Goal: Task Accomplishment & Management: Manage account settings

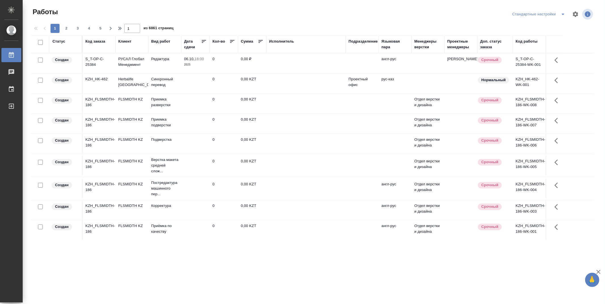
click at [362, 44] on div "Подразделение" at bounding box center [361, 44] width 27 height 11
click at [361, 41] on div "Подразделение" at bounding box center [362, 42] width 29 height 6
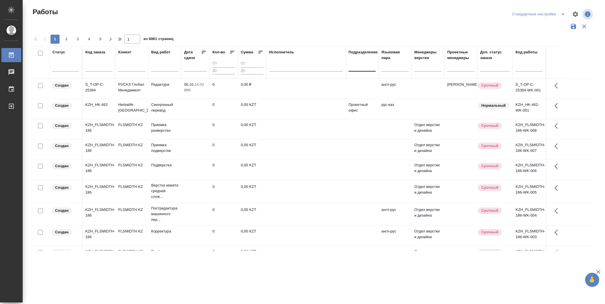
click at [370, 70] on div at bounding box center [361, 66] width 27 height 8
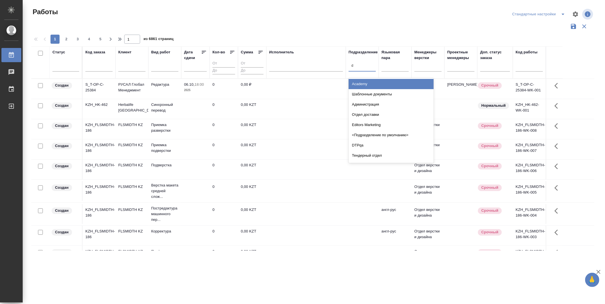
type input "dt"
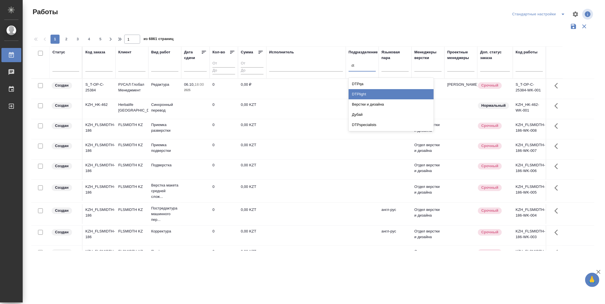
click at [369, 93] on div "DTPlight" at bounding box center [390, 94] width 85 height 10
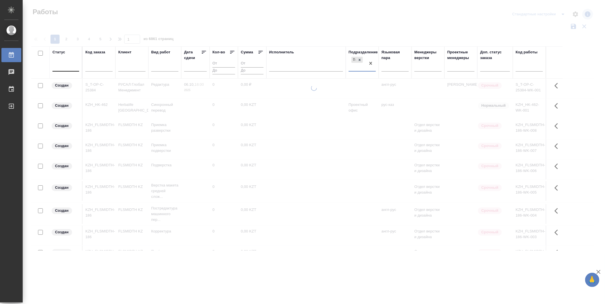
click at [62, 68] on div at bounding box center [65, 66] width 27 height 8
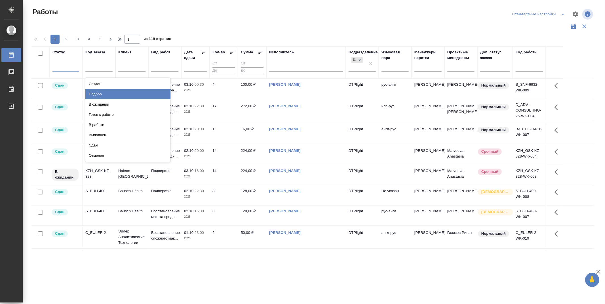
click at [154, 94] on div "Подбор" at bounding box center [127, 94] width 85 height 10
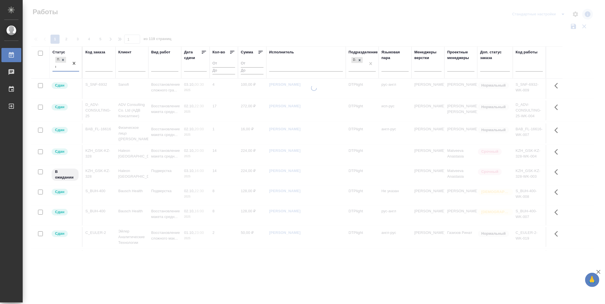
type input "го"
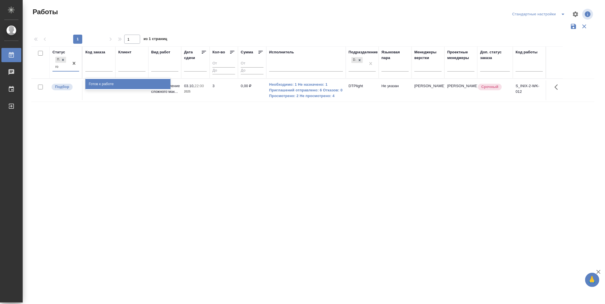
click at [147, 84] on div "Готов к работе" at bounding box center [127, 84] width 85 height 10
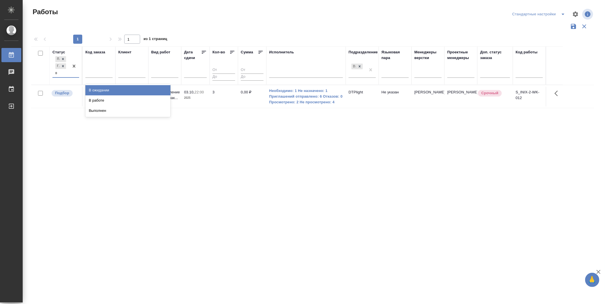
type input "в р"
click at [137, 89] on div "В работе" at bounding box center [127, 90] width 85 height 10
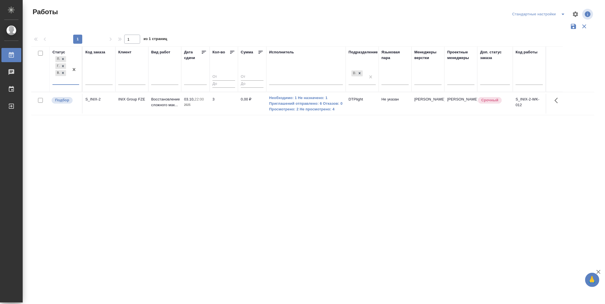
click at [163, 182] on div "Статус option В работе, selected. 0 results available. Select is focused ,type …" at bounding box center [312, 148] width 563 height 204
click at [202, 51] on icon at bounding box center [204, 52] width 6 height 6
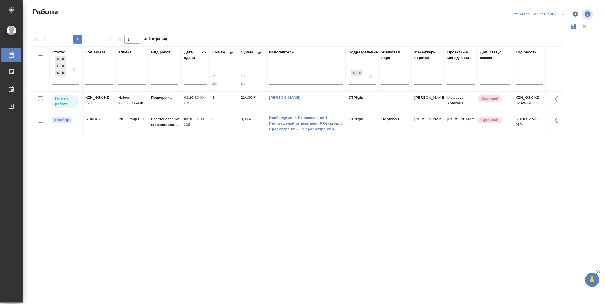
click at [387, 179] on div "Статус Подбор Готов к работе В работе Код заказа Клиент Вид работ Дата сдачи Ко…" at bounding box center [312, 148] width 563 height 204
click at [71, 98] on p "Готов к работе" at bounding box center [65, 101] width 20 height 11
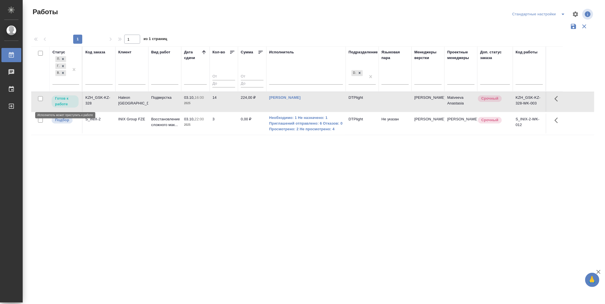
click at [71, 98] on p "Готов к работе" at bounding box center [65, 101] width 20 height 11
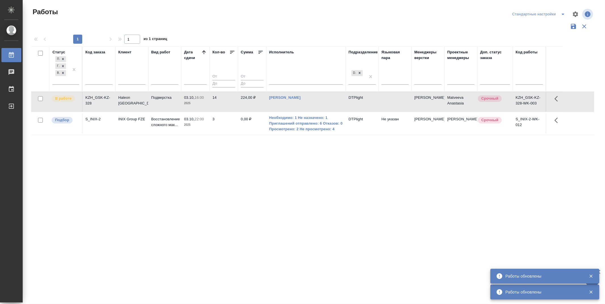
click at [242, 187] on div "Статус Подбор Готов к работе В работе Код заказа Клиент Вид работ Дата сдачи Ко…" at bounding box center [312, 148] width 563 height 204
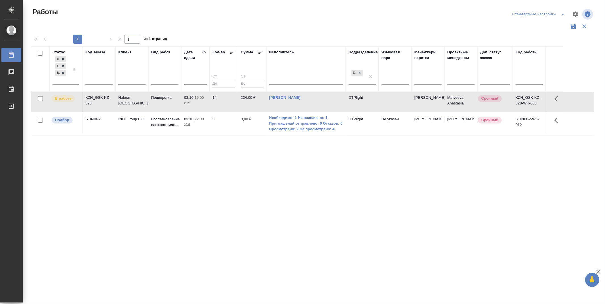
click at [242, 187] on div "Статус Подбор Готов к работе В работе Код заказа Клиент Вид работ Дата сдачи Ко…" at bounding box center [312, 148] width 563 height 204
click at [57, 120] on p "Подбор" at bounding box center [62, 120] width 14 height 6
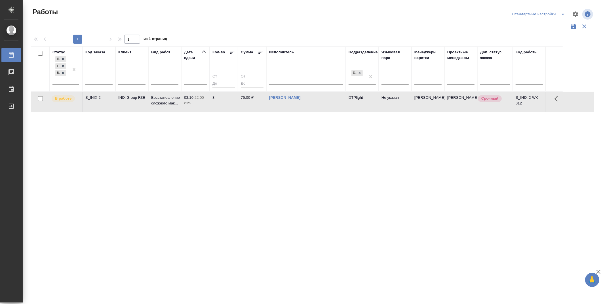
click at [212, 142] on div "Статус Подбор Готов к работе В работе Код заказа Клиент Вид работ Дата сдачи Ко…" at bounding box center [312, 148] width 563 height 204
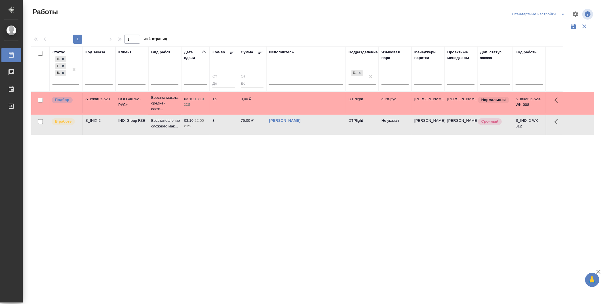
click at [329, 247] on div "Статус Подбор Готов к работе В работе Код заказа Клиент Вид работ Дата сдачи Ко…" at bounding box center [312, 148] width 563 height 204
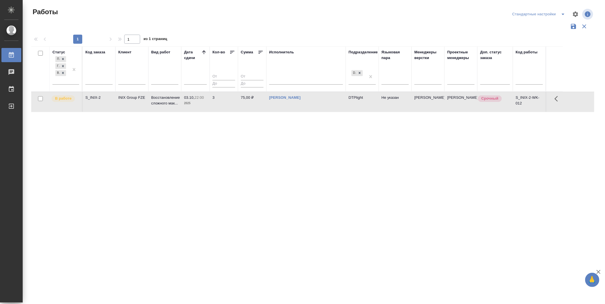
click at [322, 246] on div "Статус Подбор Готов к работе В работе Код заказа Клиент Вид работ Дата сдачи Ко…" at bounding box center [312, 148] width 563 height 204
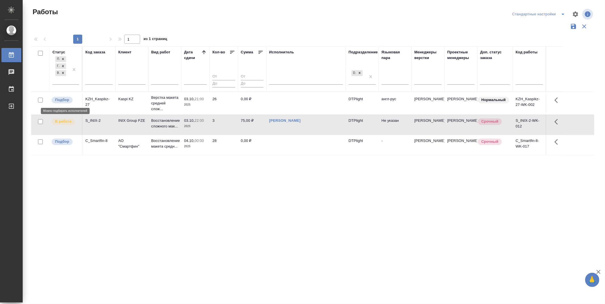
click at [66, 101] on p "Подбор" at bounding box center [62, 100] width 14 height 6
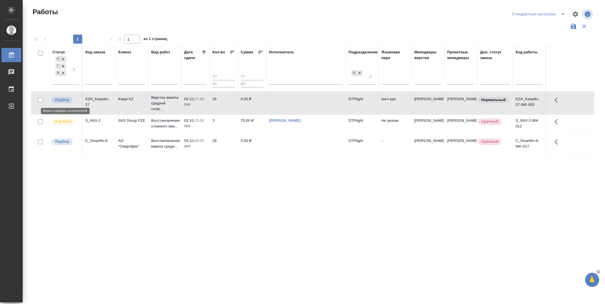
click at [66, 101] on p "Подбор" at bounding box center [62, 100] width 14 height 6
click at [221, 194] on div "Статус Подбор Готов к работе В работе Код заказа Клиент Вид работ Дата сдачи Ко…" at bounding box center [312, 148] width 563 height 204
click at [62, 96] on div "Подбор" at bounding box center [65, 100] width 28 height 8
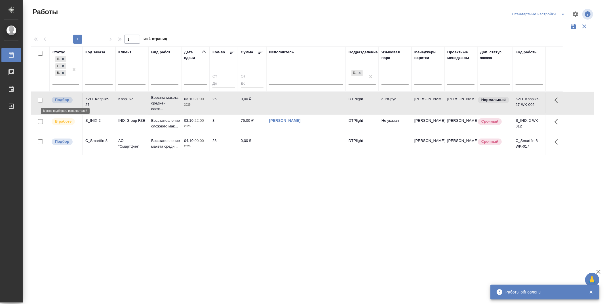
click at [68, 100] on p "Подбор" at bounding box center [62, 100] width 14 height 6
click at [262, 54] on icon at bounding box center [261, 52] width 6 height 6
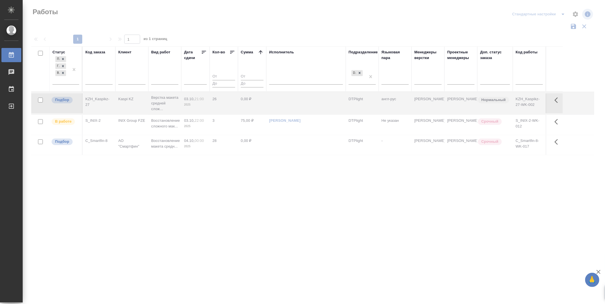
click at [262, 52] on icon at bounding box center [261, 52] width 6 height 6
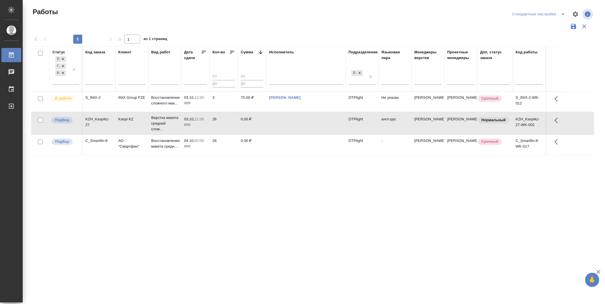
click at [262, 52] on icon at bounding box center [261, 52] width 4 height 4
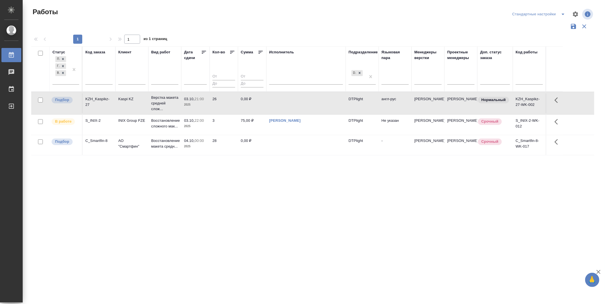
click at [204, 53] on icon at bounding box center [204, 52] width 6 height 6
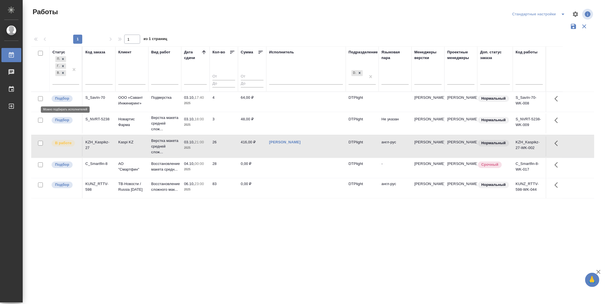
click at [64, 99] on p "Подбор" at bounding box center [62, 99] width 14 height 6
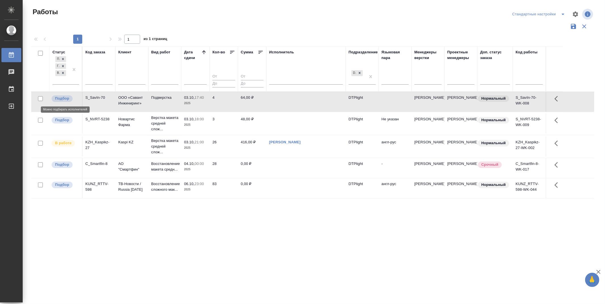
click at [64, 99] on p "Подбор" at bounding box center [62, 99] width 14 height 6
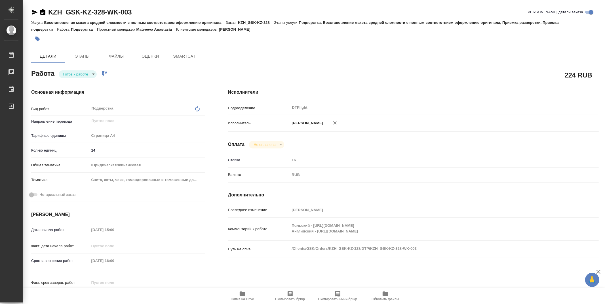
type textarea "x"
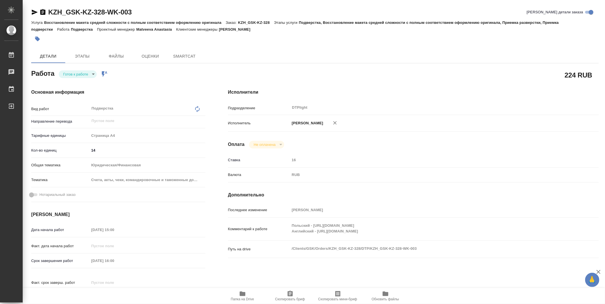
type textarea "x"
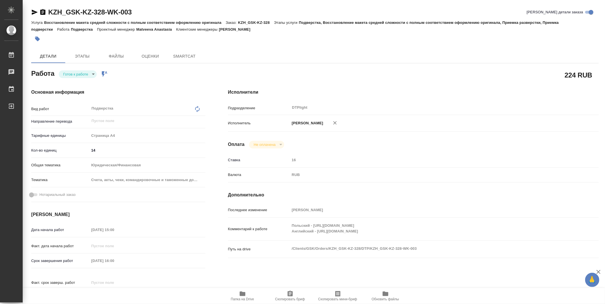
type textarea "x"
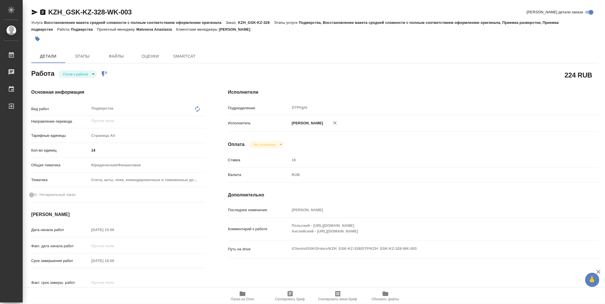
type textarea "x"
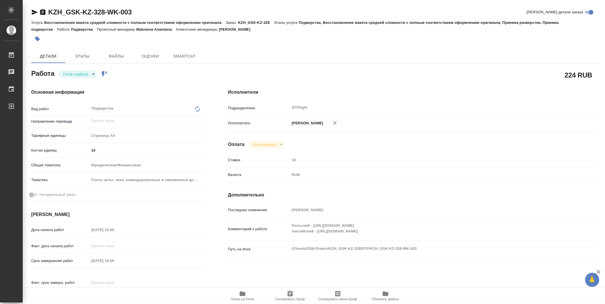
type textarea "x"
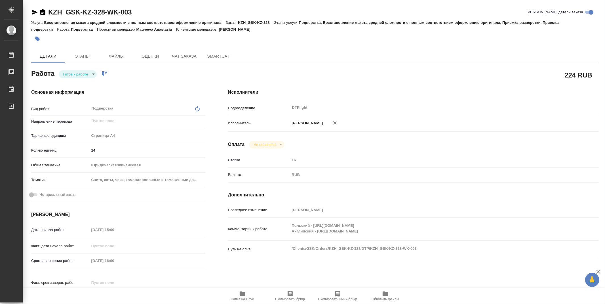
type textarea "x"
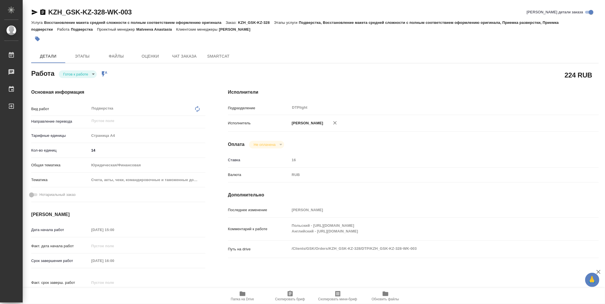
type textarea "x"
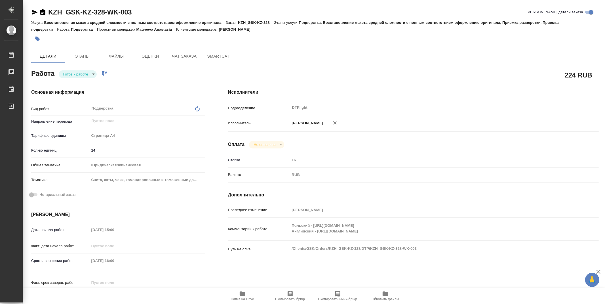
click at [240, 297] on span "Папка на Drive" at bounding box center [242, 299] width 23 height 4
click at [81, 72] on body "🙏 .cls-1 fill:#fff; AWATERA Zubakova Viktoriya Работы 0 Чаты График Выйти KZH_G…" at bounding box center [302, 152] width 605 height 304
click at [80, 75] on button "В работе" at bounding box center [72, 74] width 19 height 6
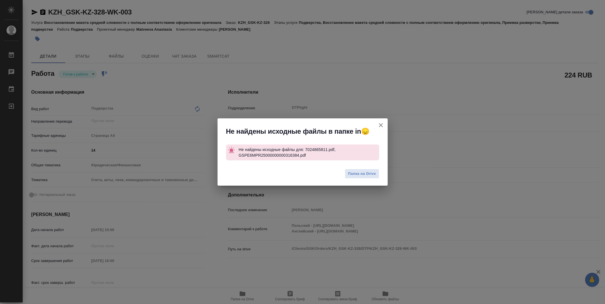
type textarea "x"
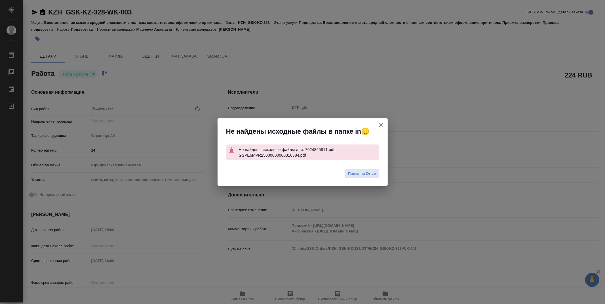
type textarea "x"
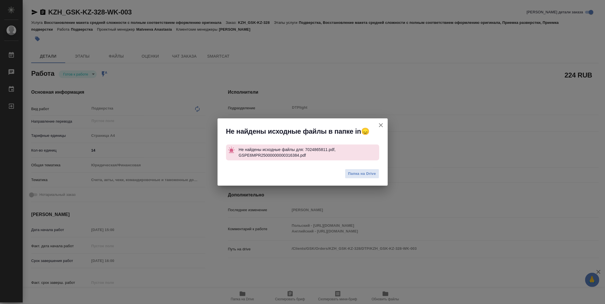
type textarea "x"
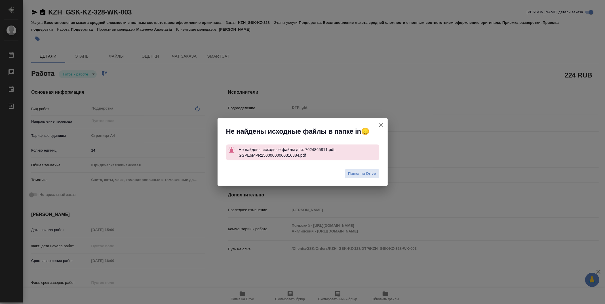
type textarea "x"
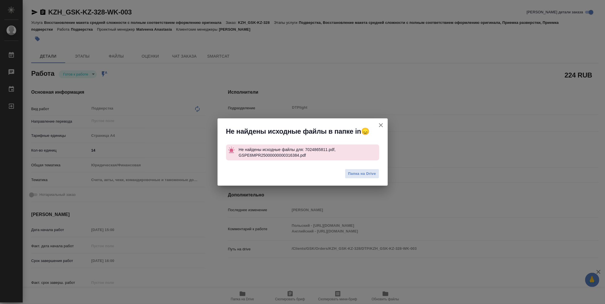
click at [383, 126] on icon "button" at bounding box center [380, 125] width 7 height 7
type textarea "x"
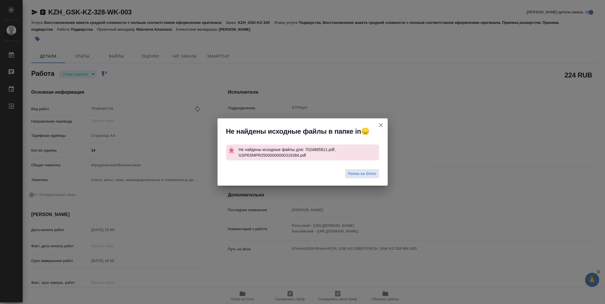
type textarea "x"
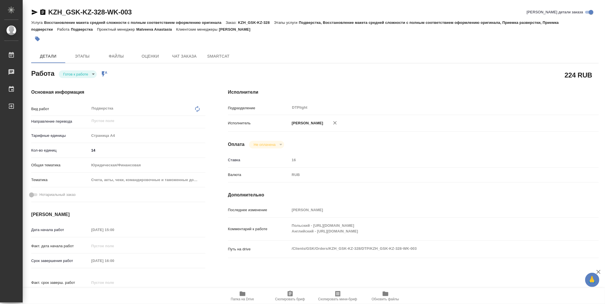
click at [73, 72] on body "🙏 .cls-1 fill:#fff; AWATERA Zubakova Viktoriya Работы 0 Чаты График Выйти KZH_G…" at bounding box center [302, 152] width 605 height 304
click at [78, 74] on button "В работе" at bounding box center [72, 74] width 19 height 6
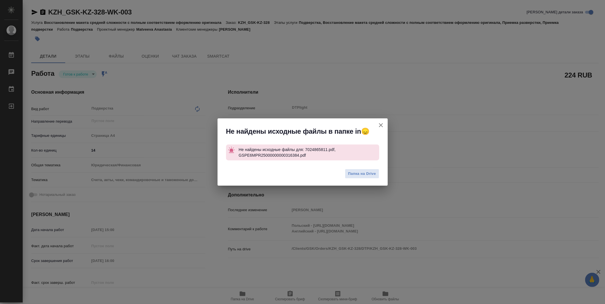
type textarea "x"
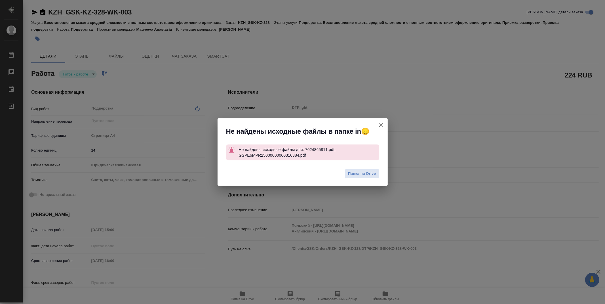
type textarea "x"
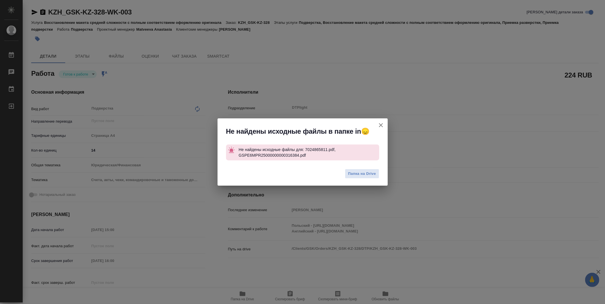
type textarea "x"
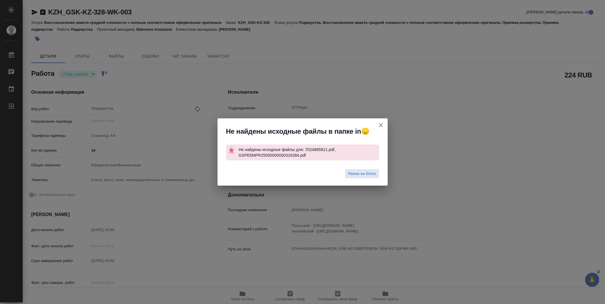
type textarea "x"
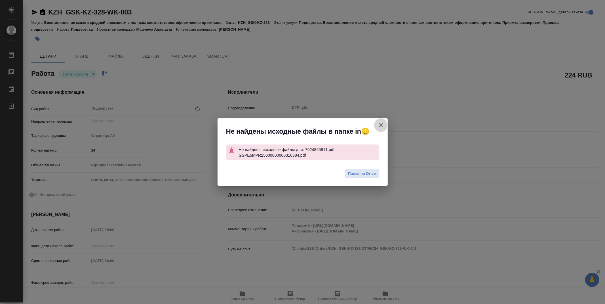
click at [379, 125] on icon "button" at bounding box center [380, 125] width 7 height 7
type textarea "x"
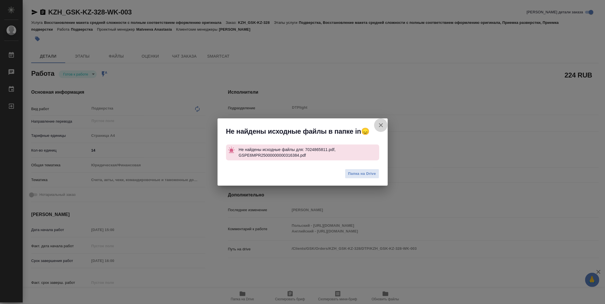
type textarea "x"
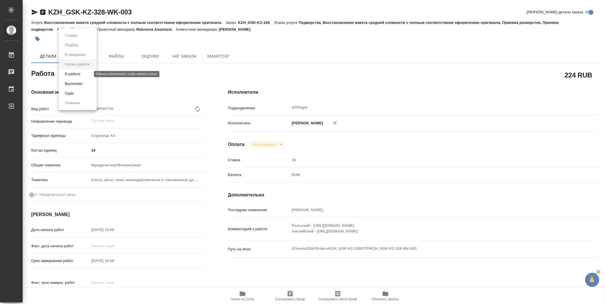
click at [81, 74] on body "🙏 .cls-1 fill:#fff; AWATERA Zubakova Viktoriya Работы 0 Чаты График Выйти KZH_G…" at bounding box center [302, 152] width 605 height 304
click at [81, 73] on button "В работе" at bounding box center [72, 74] width 19 height 6
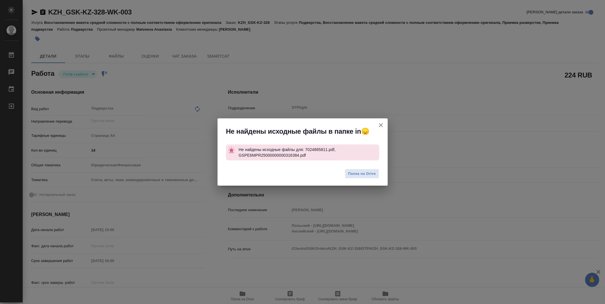
type textarea "x"
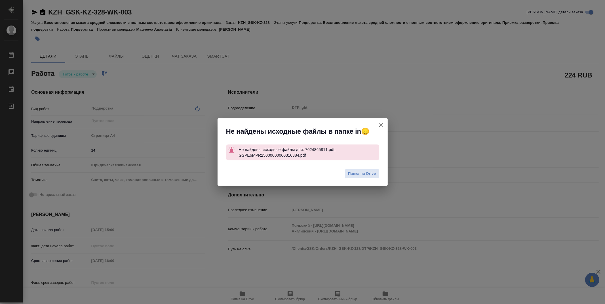
type textarea "x"
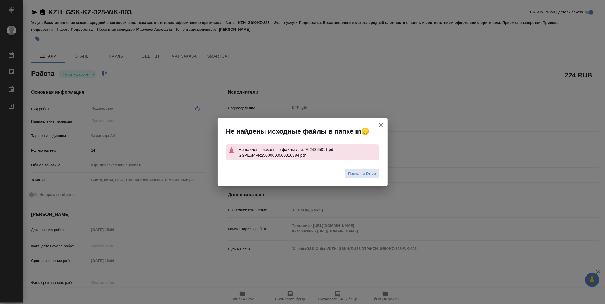
type textarea "x"
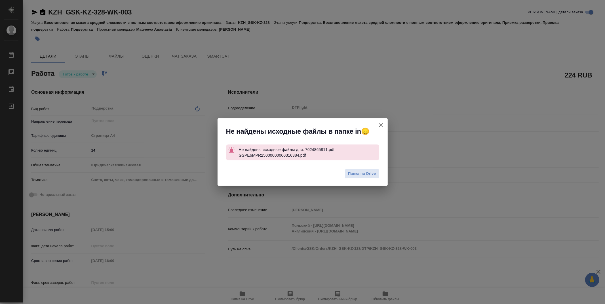
type textarea "x"
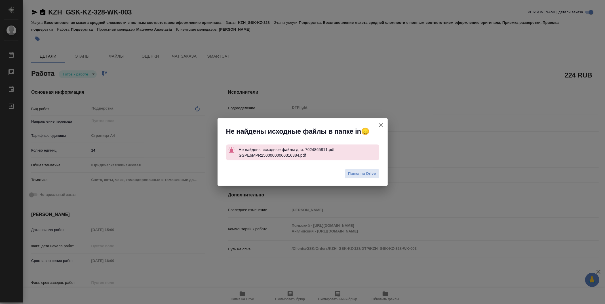
click at [386, 122] on button "[PERSON_NAME] детали заказа" at bounding box center [381, 125] width 14 height 14
type textarea "x"
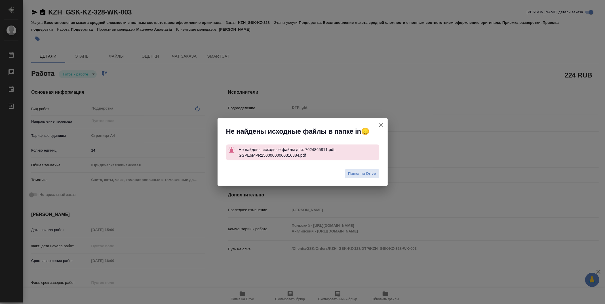
type textarea "x"
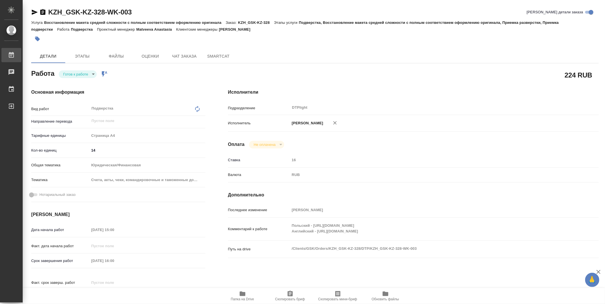
type textarea "x"
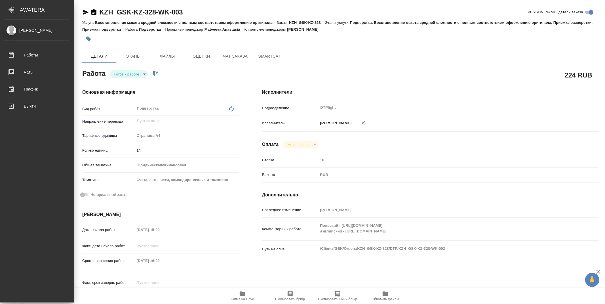
type textarea "x"
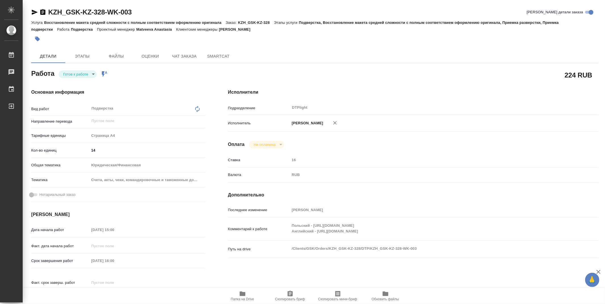
click at [36, 11] on icon "button" at bounding box center [34, 12] width 7 height 7
drag, startPoint x: 138, startPoint y: 10, endPoint x: 46, endPoint y: 11, distance: 92.2
click at [46, 11] on div "KZH_GSK-KZ-328-WK-003 Кратко детали заказа" at bounding box center [314, 12] width 567 height 9
copy link "KZH_GSK-KZ-328-WK-003"
click at [365, 69] on div "224 RUB" at bounding box center [413, 75] width 371 height 14
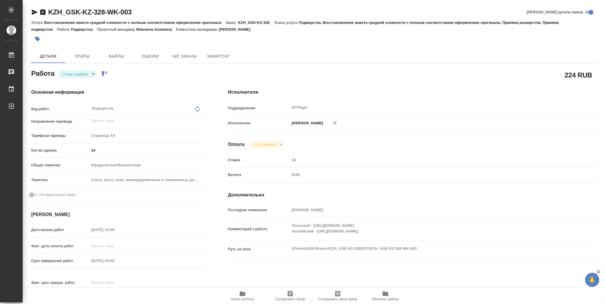
click at [359, 66] on div "224 RUB" at bounding box center [413, 74] width 393 height 37
type textarea "x"
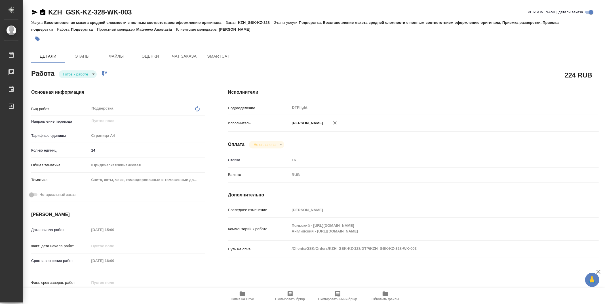
type textarea "x"
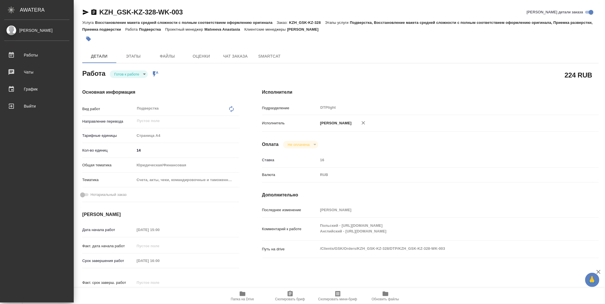
type textarea "x"
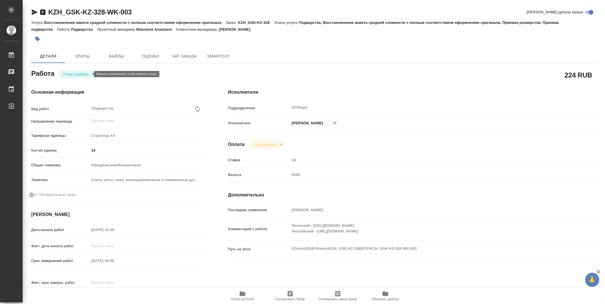
click at [74, 76] on body "🙏 .cls-1 fill:#fff; AWATERA Zubakova Viktoriya Работы 0 Чаты График Выйти KZH_G…" at bounding box center [302, 152] width 605 height 304
click at [82, 74] on button "В работе" at bounding box center [72, 74] width 19 height 6
type textarea "x"
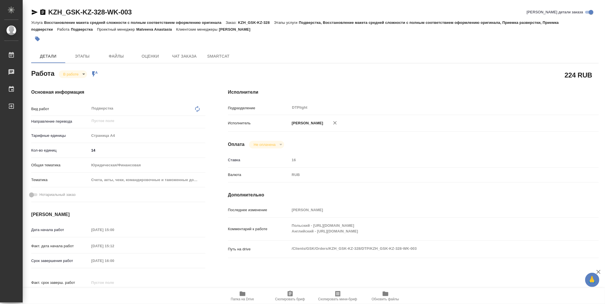
type textarea "x"
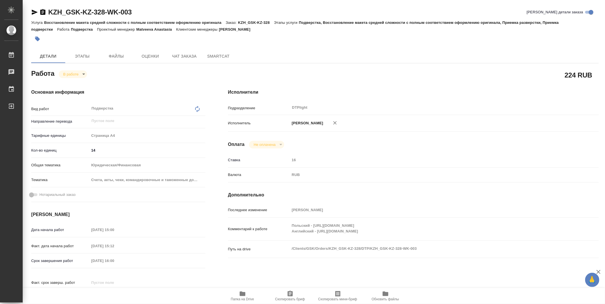
type textarea "x"
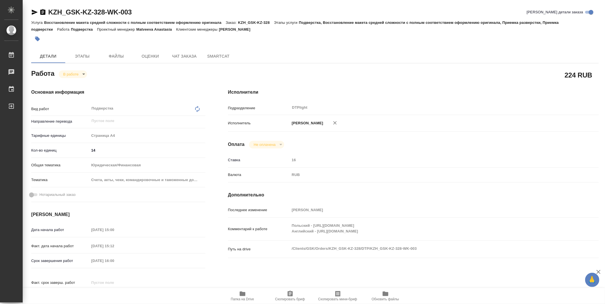
type textarea "x"
click at [245, 293] on icon "button" at bounding box center [243, 293] width 6 height 5
click at [78, 73] on body "🙏 .cls-1 fill:#fff; AWATERA Zubakova Viktoriya Работы 0 Чаты График Выйти KZH_G…" at bounding box center [302, 152] width 605 height 304
click at [79, 83] on button "Выполнен" at bounding box center [73, 84] width 21 height 6
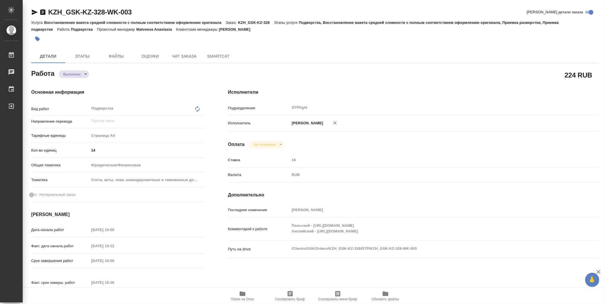
type textarea "x"
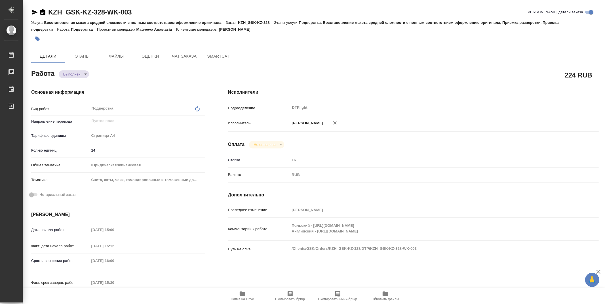
type textarea "x"
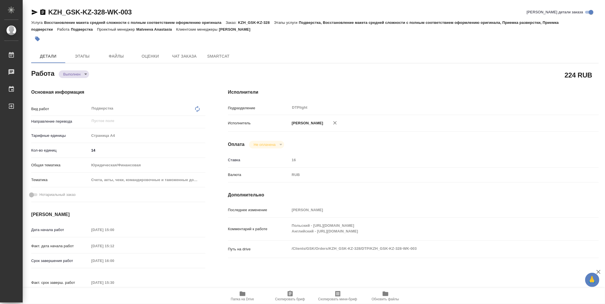
type textarea "x"
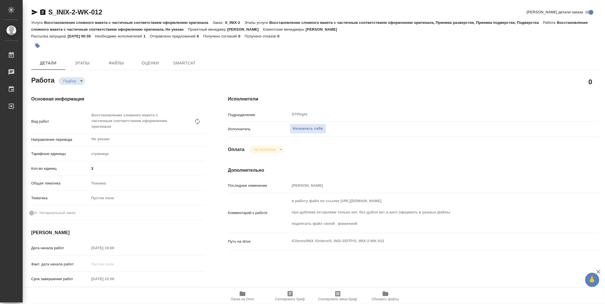
type textarea "x"
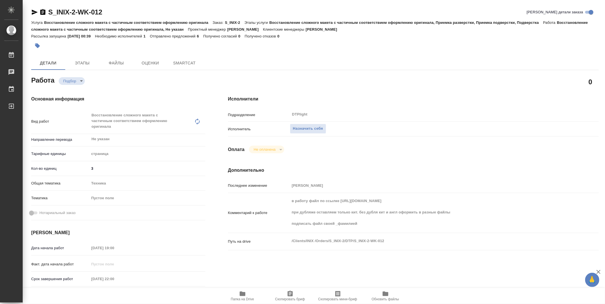
type textarea "x"
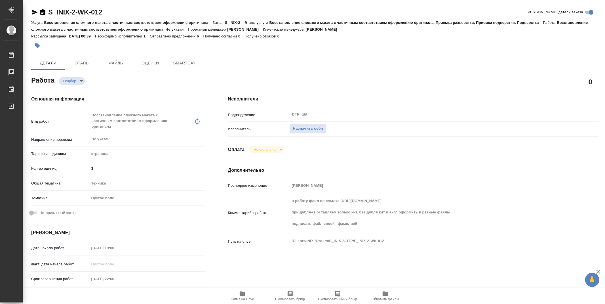
type textarea "x"
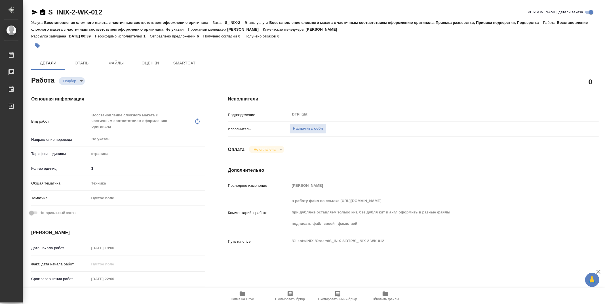
type textarea "x"
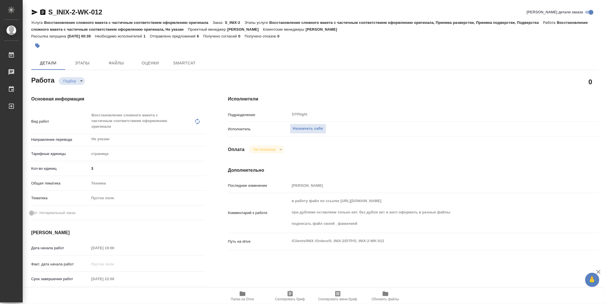
type textarea "x"
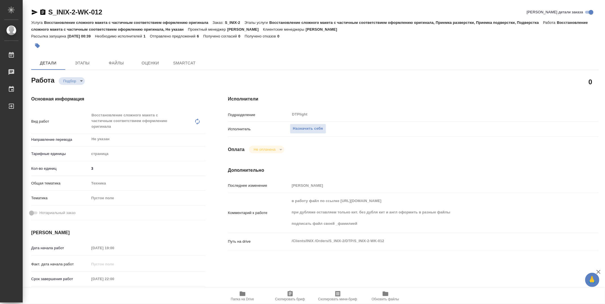
type textarea "x"
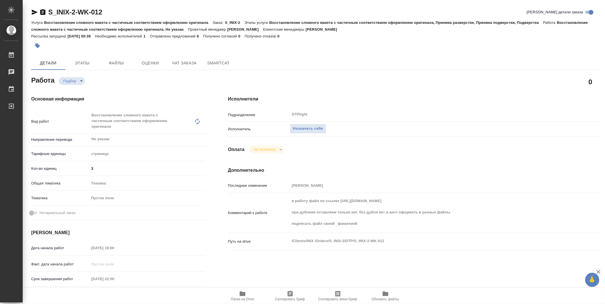
type textarea "x"
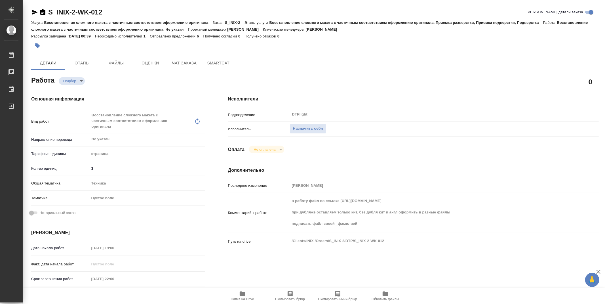
type textarea "x"
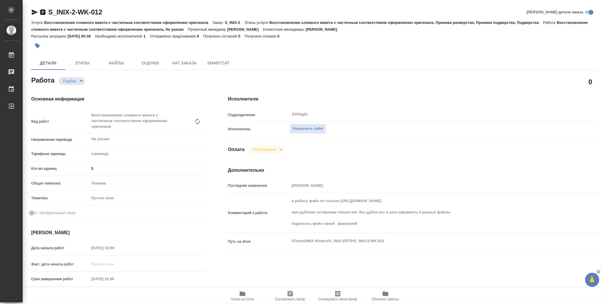
scroll to position [63, 0]
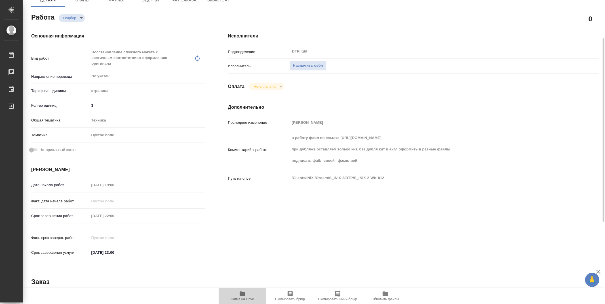
click at [250, 296] on span "Папка на Drive" at bounding box center [242, 295] width 41 height 11
click at [431, 130] on div "Последнее изменение Белякова Юлия Комментарий к работе в работу файл по ссылке …" at bounding box center [413, 155] width 371 height 77
click at [313, 63] on span "Назначить себя" at bounding box center [308, 65] width 30 height 7
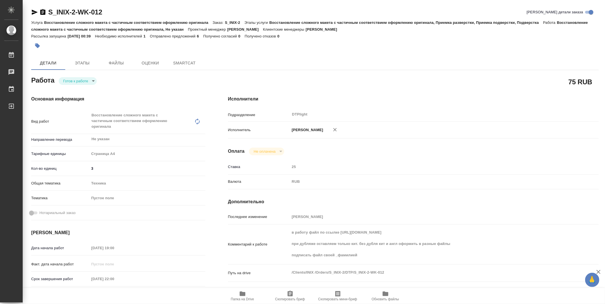
type textarea "x"
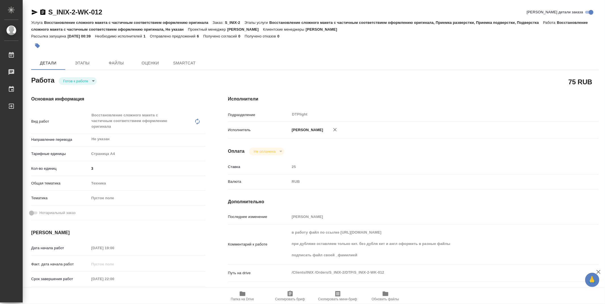
type textarea "x"
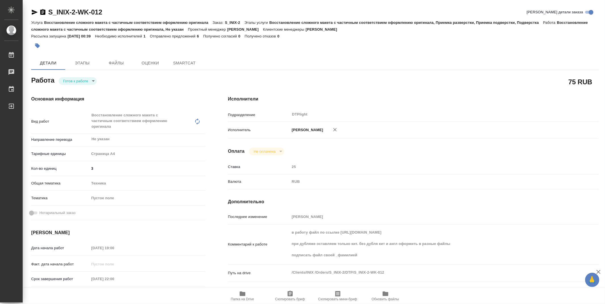
type textarea "x"
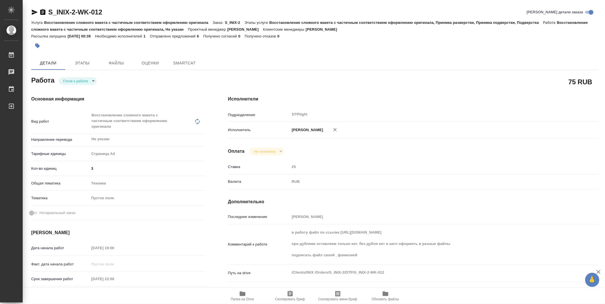
type textarea "x"
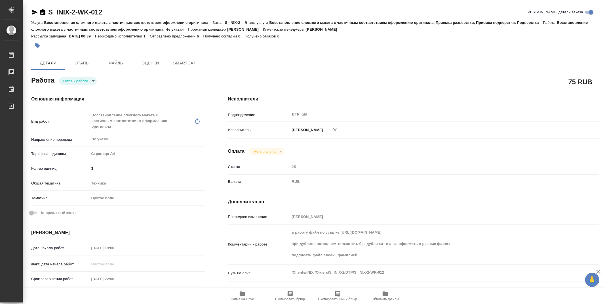
type textarea "x"
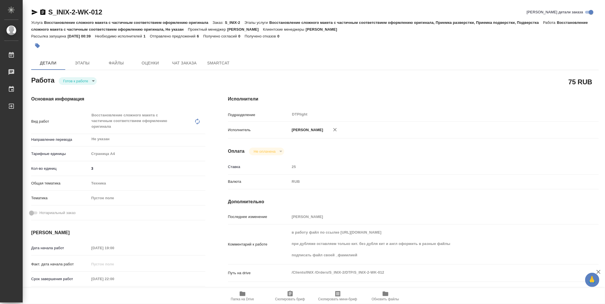
click at [79, 80] on body "🙏 .cls-1 fill:#fff; AWATERA Zubakova Viktoriya Работы Чаты График Выйти S_INIX-…" at bounding box center [302, 152] width 605 height 304
click at [78, 81] on button "В работе" at bounding box center [72, 81] width 19 height 6
type textarea "x"
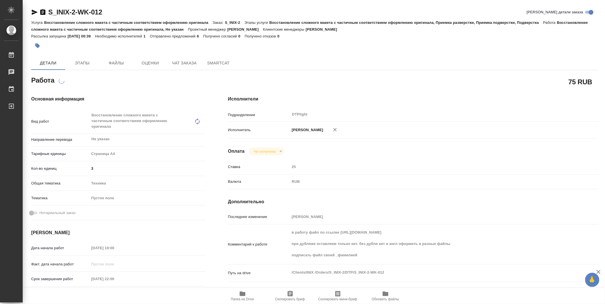
type textarea "x"
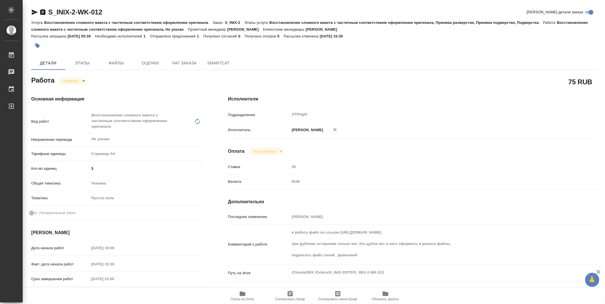
type textarea "x"
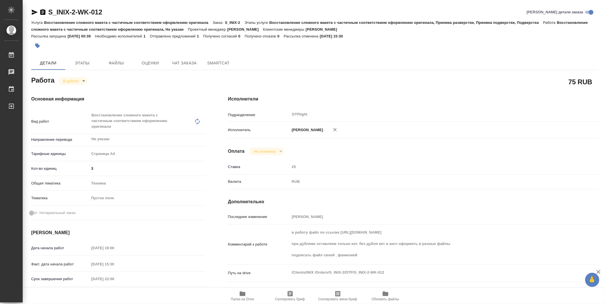
type textarea "x"
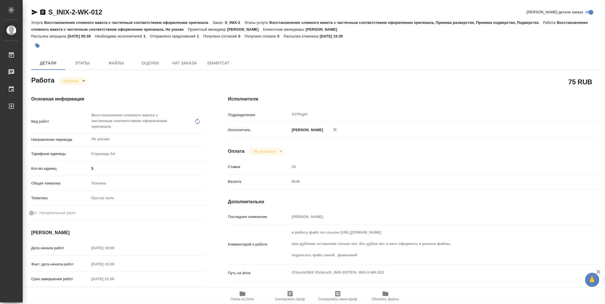
type textarea "x"
drag, startPoint x: 124, startPoint y: 14, endPoint x: 45, endPoint y: 14, distance: 78.5
click at [45, 14] on div "S_INIX-2-WK-012 Кратко детали заказа" at bounding box center [314, 12] width 567 height 9
click at [110, 5] on div "S_INIX-2-WK-012 Кратко детали заказа Услуга Восстановление сложного макета с ча…" at bounding box center [315, 253] width 574 height 507
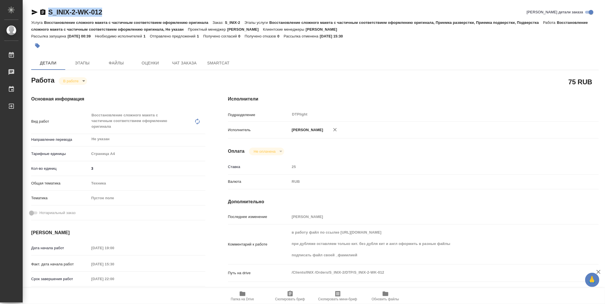
drag, startPoint x: 119, startPoint y: 10, endPoint x: 44, endPoint y: 11, distance: 75.1
click at [44, 11] on div "S_INIX-2-WK-012 Кратко детали заказа" at bounding box center [314, 12] width 567 height 9
copy link "S_INIX-2-WK-012"
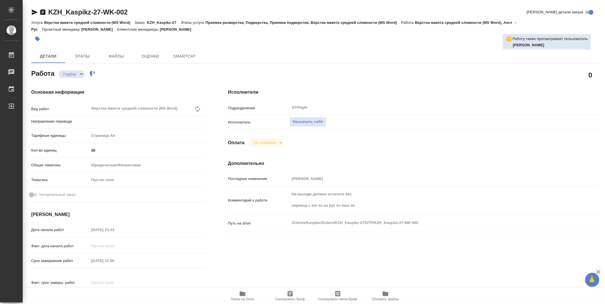
type textarea "x"
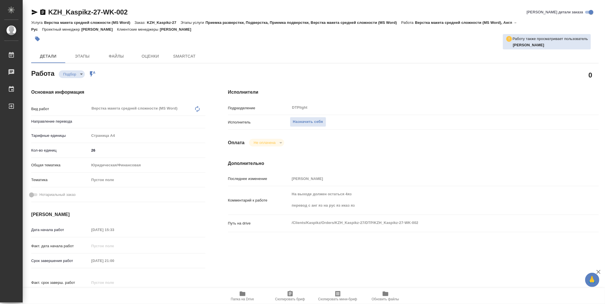
type textarea "x"
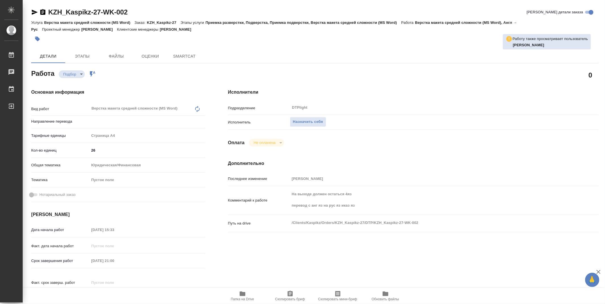
type textarea "x"
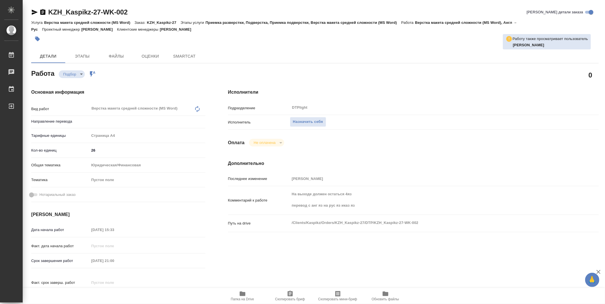
type textarea "x"
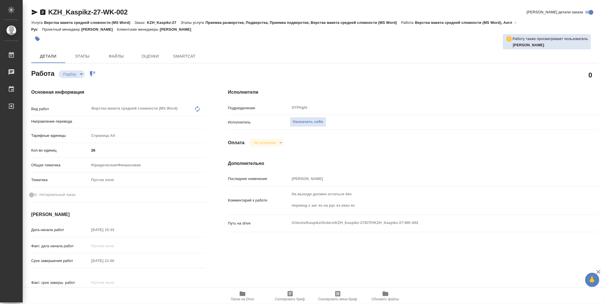
type textarea "x"
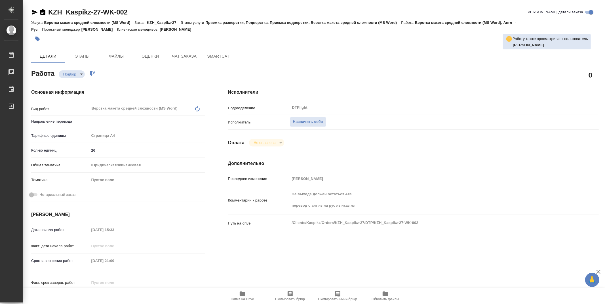
type textarea "x"
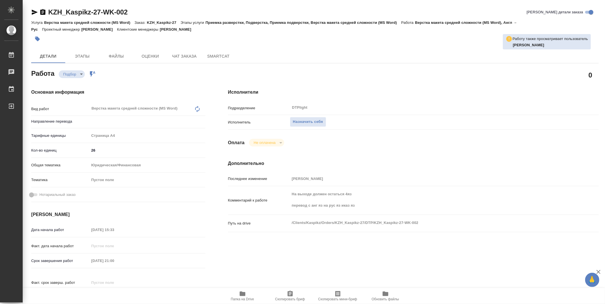
type textarea "x"
type input "англ-рус"
type textarea "x"
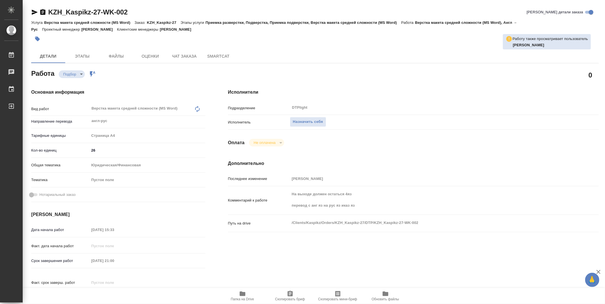
type textarea "x"
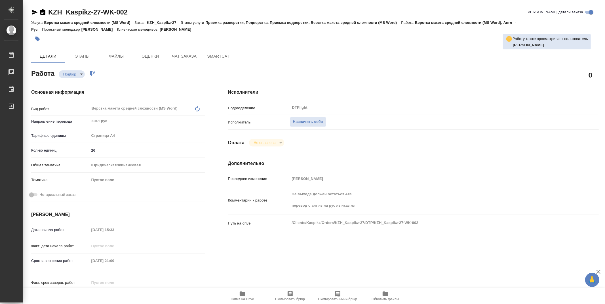
type textarea "x"
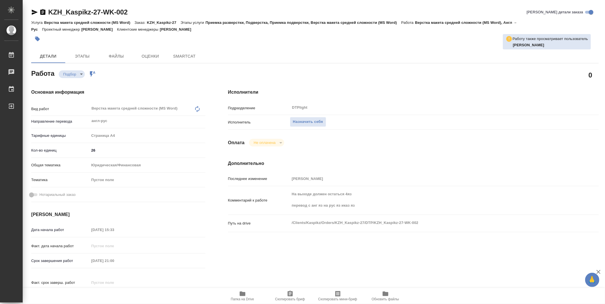
type textarea "x"
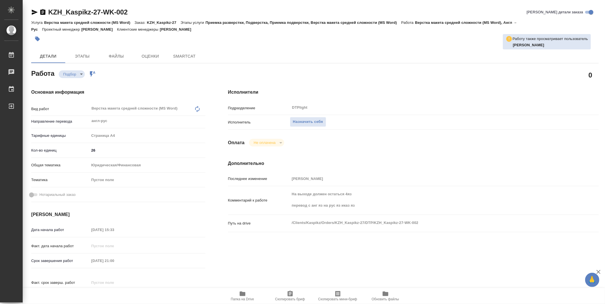
type textarea "x"
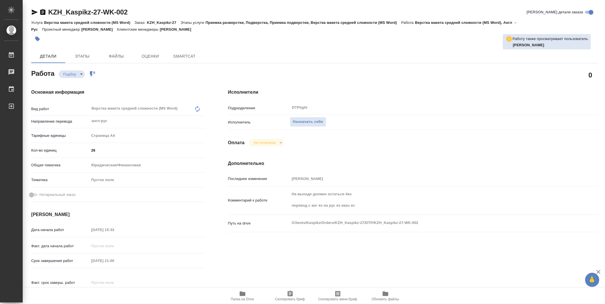
type textarea "x"
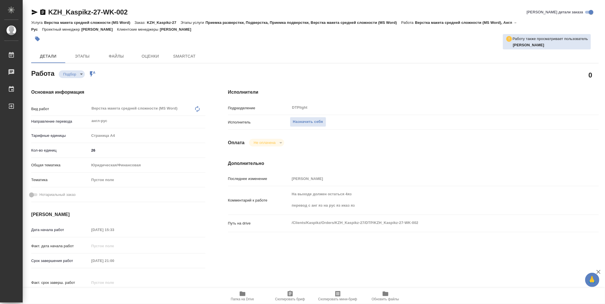
type textarea "x"
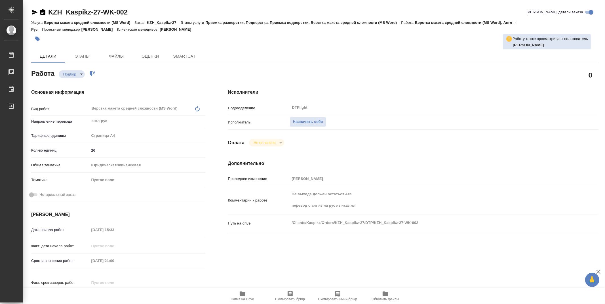
type textarea "x"
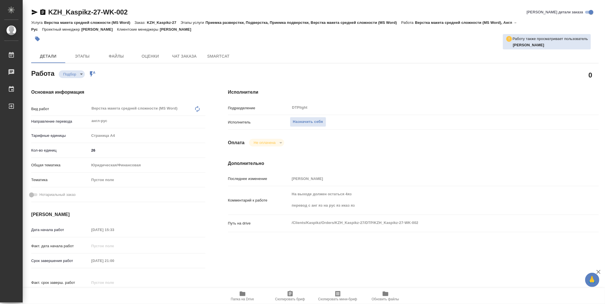
type textarea "x"
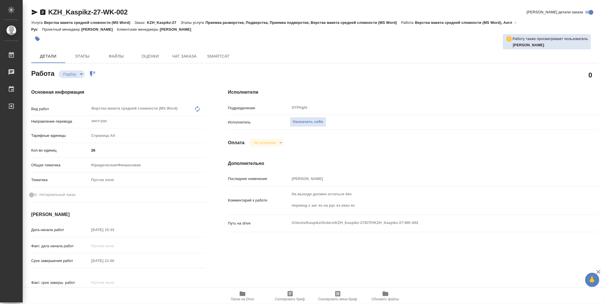
type textarea "x"
click at [244, 294] on icon "button" at bounding box center [243, 293] width 6 height 5
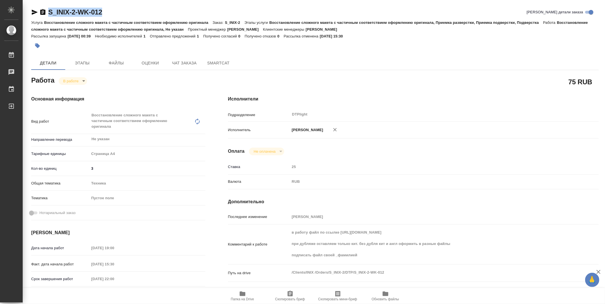
click at [241, 296] on icon "button" at bounding box center [243, 293] width 6 height 5
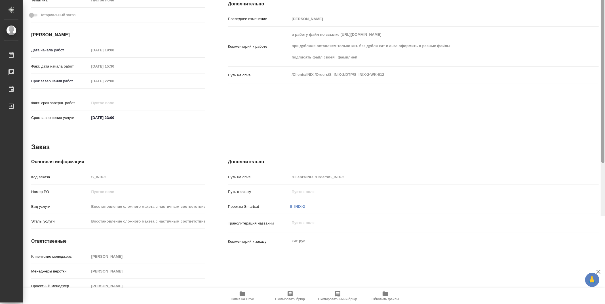
scroll to position [1, 0]
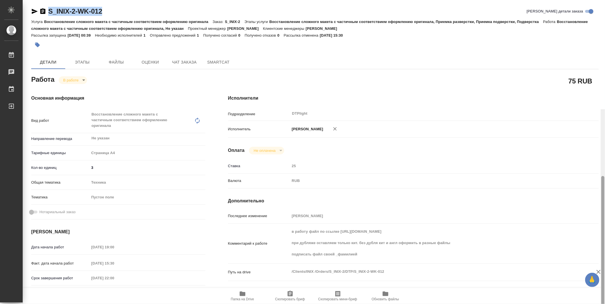
drag, startPoint x: 601, startPoint y: 76, endPoint x: 523, endPoint y: 23, distance: 94.4
click at [596, 54] on div "S_INIX-2-WK-012 Кратко детали заказа Услуга Восстановление сложного макета с ча…" at bounding box center [314, 152] width 582 height 304
click at [64, 82] on body "🙏 .cls-1 fill:#fff; AWATERA Zubakova Viktoriya Работы 0 Чаты График Выйти S_INI…" at bounding box center [302, 152] width 605 height 304
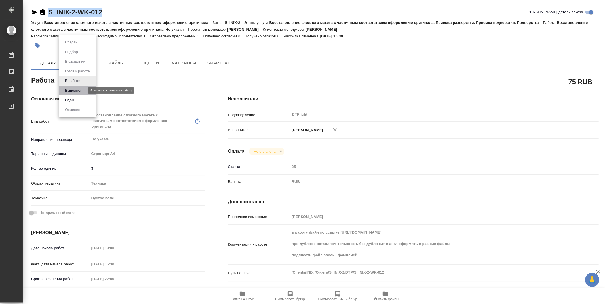
click at [77, 89] on button "Выполнен" at bounding box center [73, 90] width 21 height 6
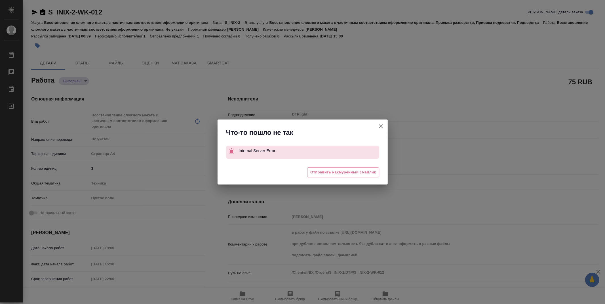
type textarea "x"
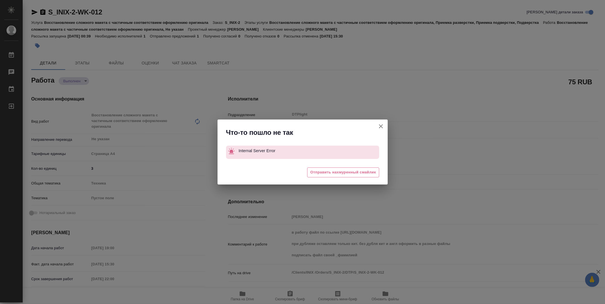
type textarea "x"
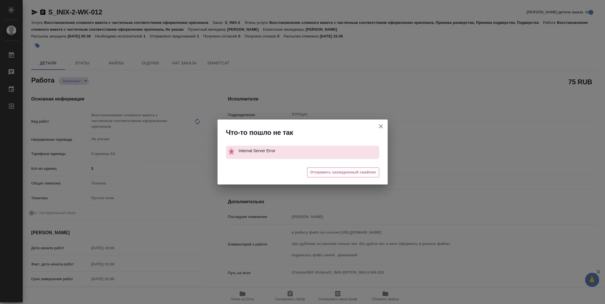
type textarea "x"
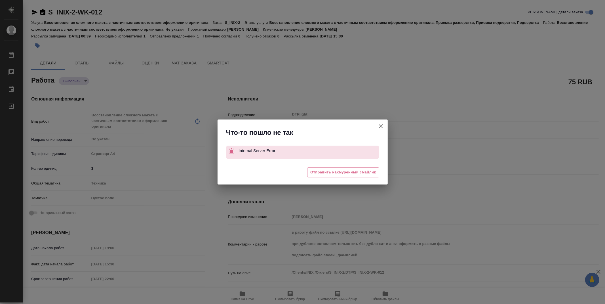
click at [381, 126] on icon "button" at bounding box center [381, 126] width 4 height 4
type textarea "x"
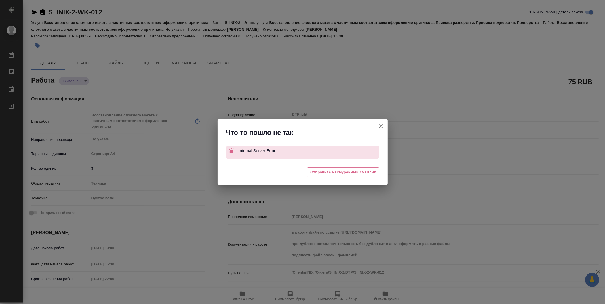
type textarea "x"
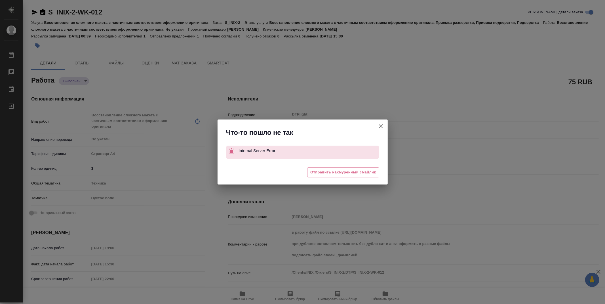
type textarea "x"
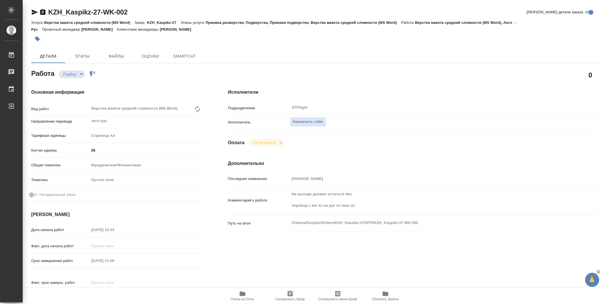
type textarea "x"
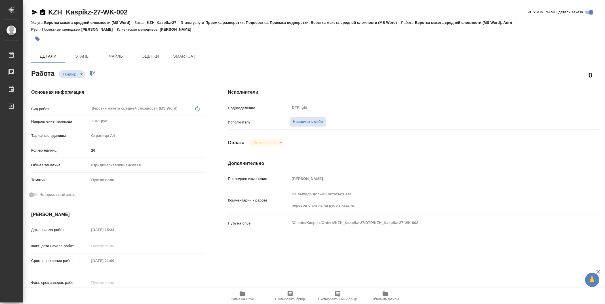
type textarea "x"
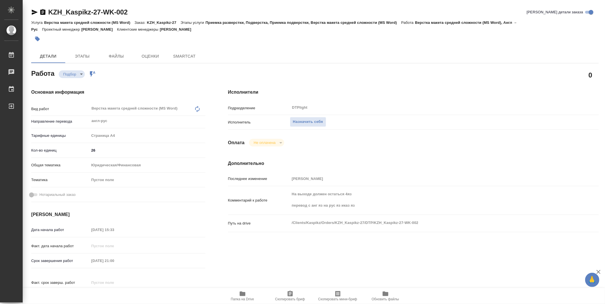
type textarea "x"
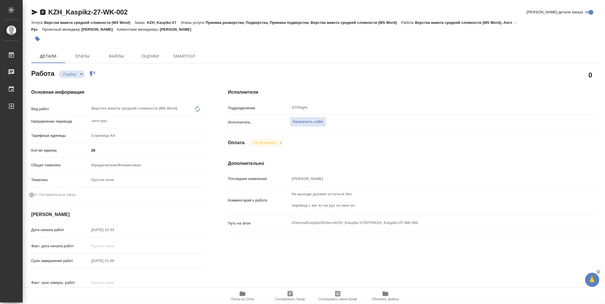
type textarea "x"
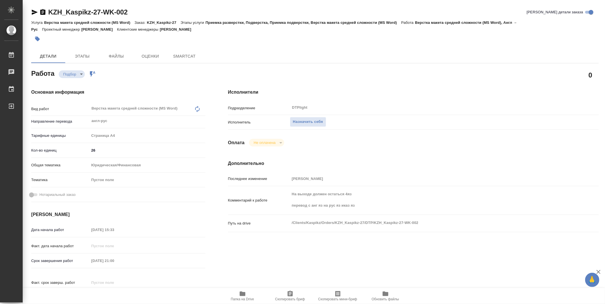
type textarea "x"
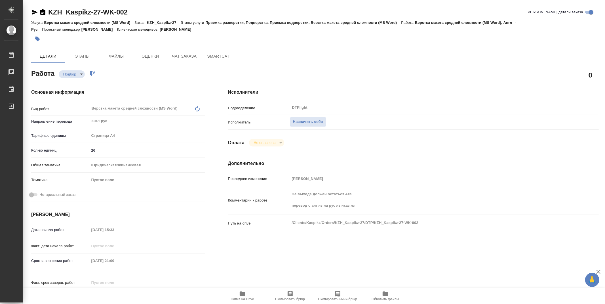
type textarea "x"
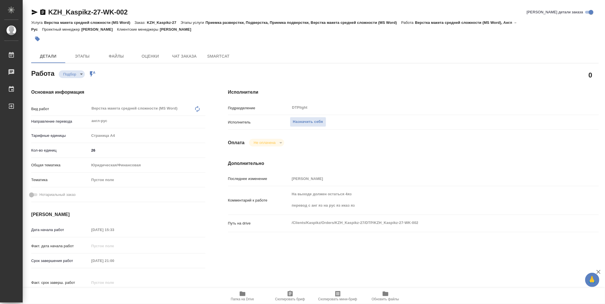
type textarea "x"
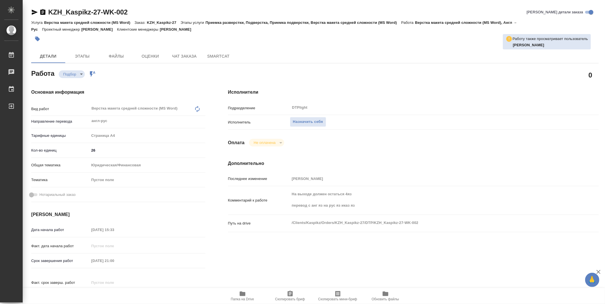
type textarea "x"
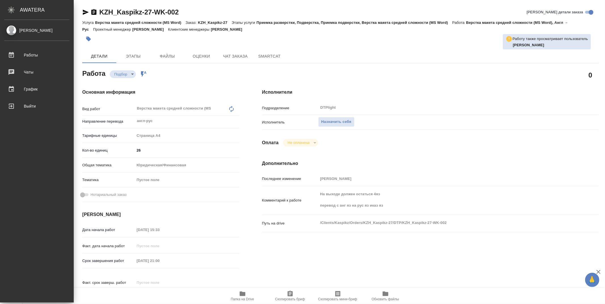
type textarea "x"
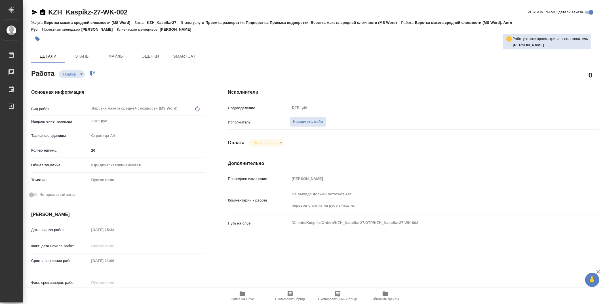
type textarea "x"
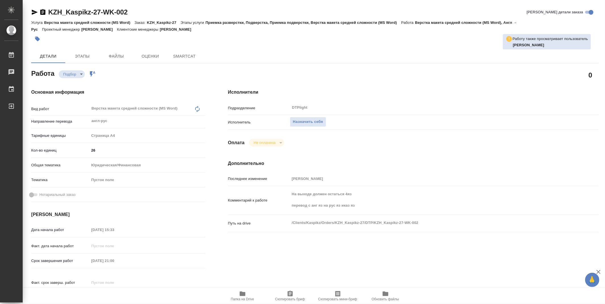
type textarea "x"
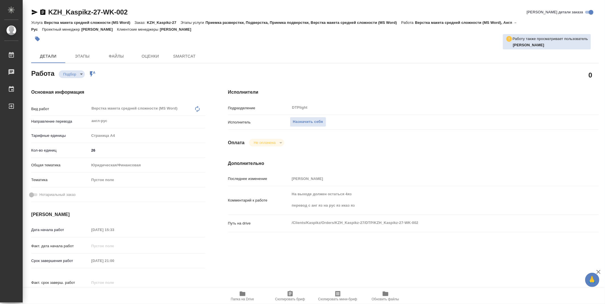
type textarea "x"
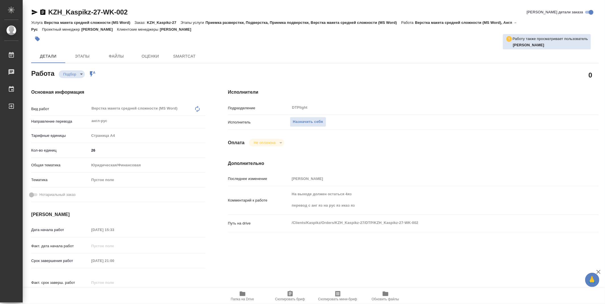
type textarea "x"
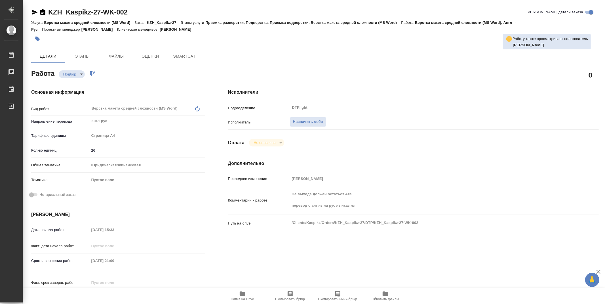
type textarea "x"
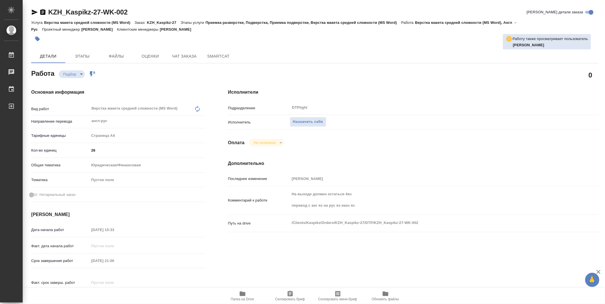
type textarea "x"
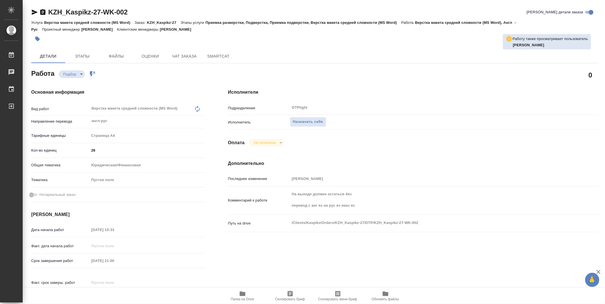
type textarea "x"
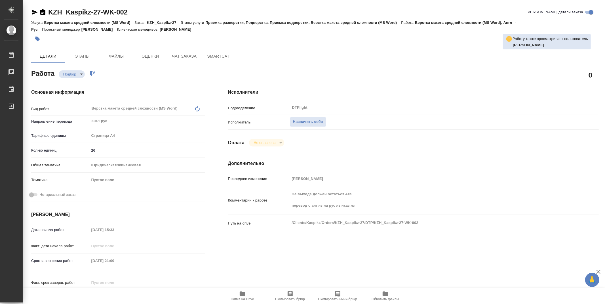
type textarea "x"
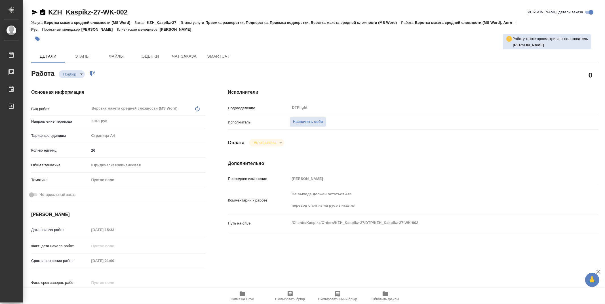
click at [214, 257] on div "Основная информация Вид работ Верстка макета средней сложности (MS Word) x ​ На…" at bounding box center [118, 198] width 197 height 242
type textarea "x"
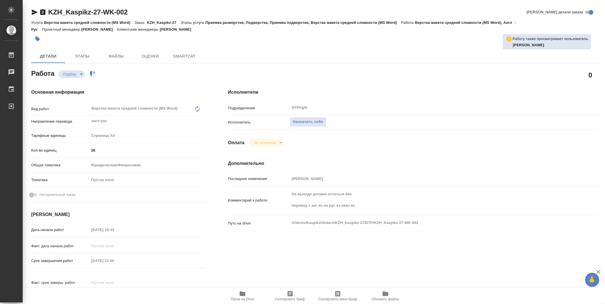
type textarea "x"
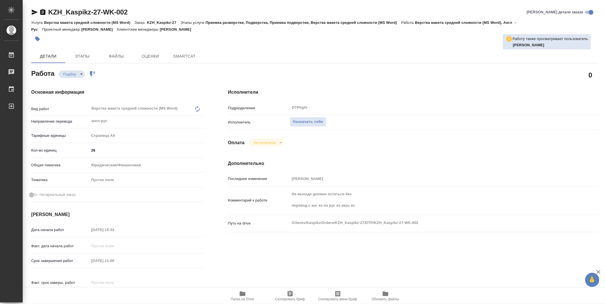
type textarea "x"
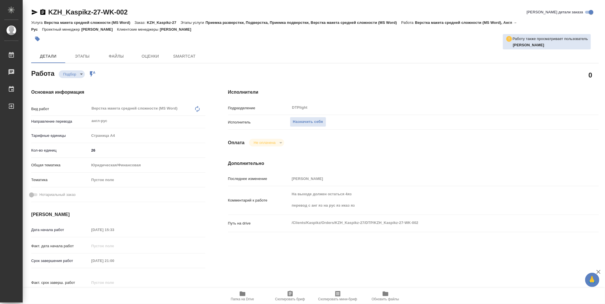
type textarea "x"
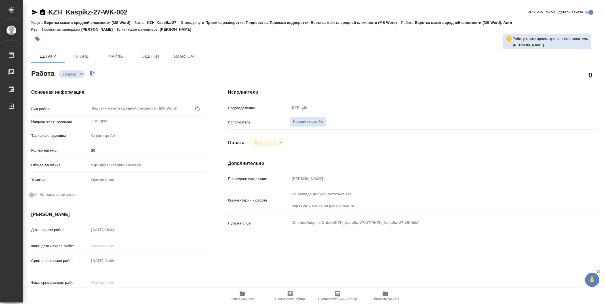
type textarea "x"
click at [319, 121] on span "Назначить себя" at bounding box center [308, 122] width 30 height 7
type textarea "x"
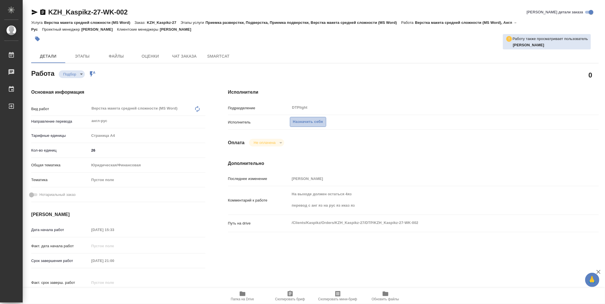
type textarea "x"
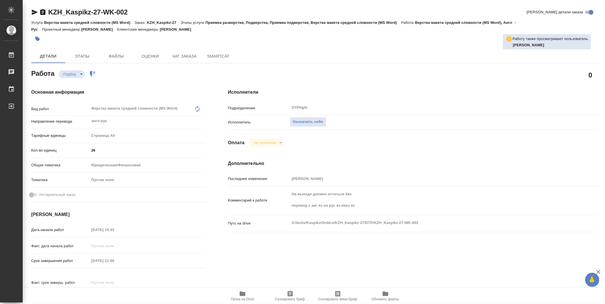
type textarea "x"
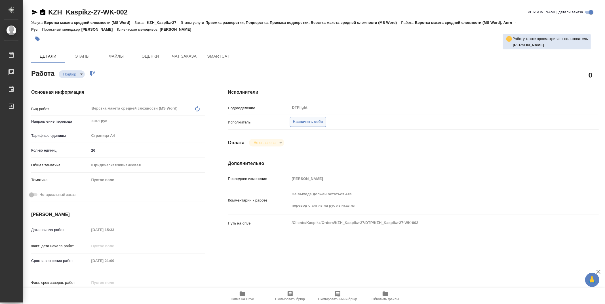
type textarea "x"
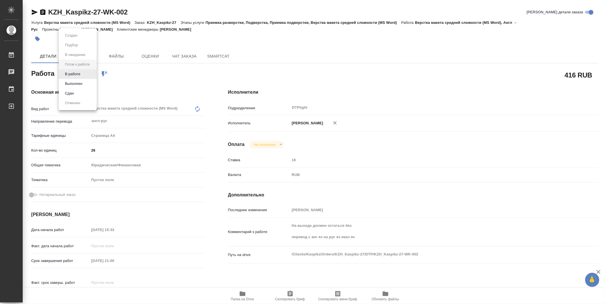
click at [77, 75] on body "🙏 .cls-1 fill:#fff; AWATERA Zubakova Viktoriya Работы 0 Чаты График Выйти KZH_K…" at bounding box center [302, 152] width 605 height 304
click at [77, 74] on button "В работе" at bounding box center [72, 74] width 19 height 6
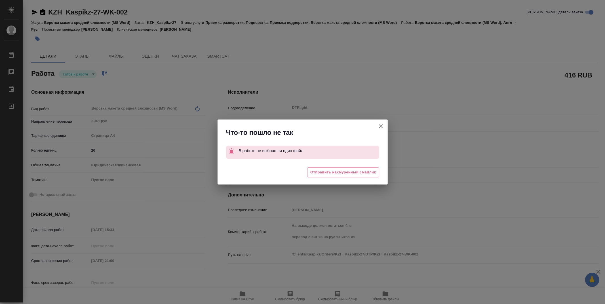
type textarea "x"
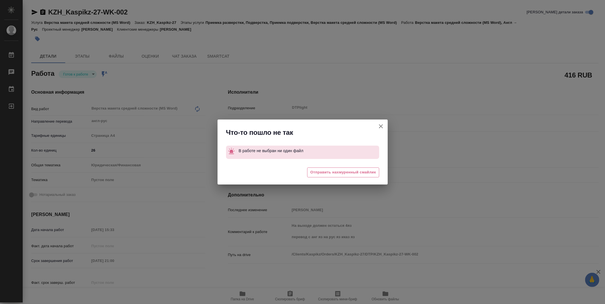
type textarea "x"
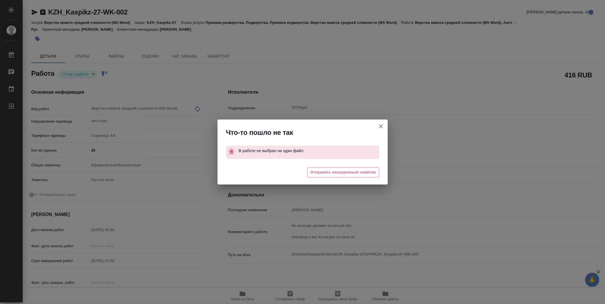
type textarea "x"
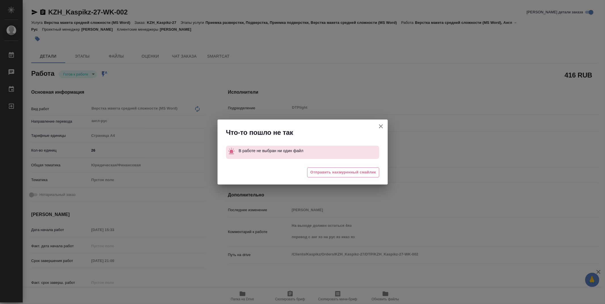
type textarea "x"
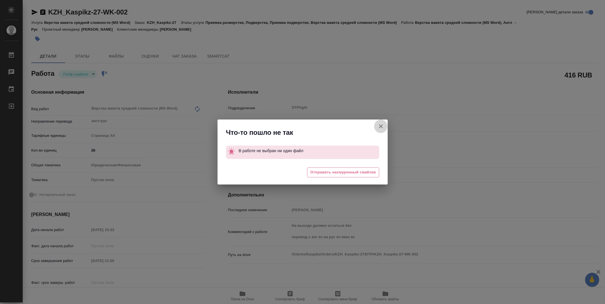
click at [379, 126] on icon "button" at bounding box center [380, 126] width 7 height 7
type textarea "x"
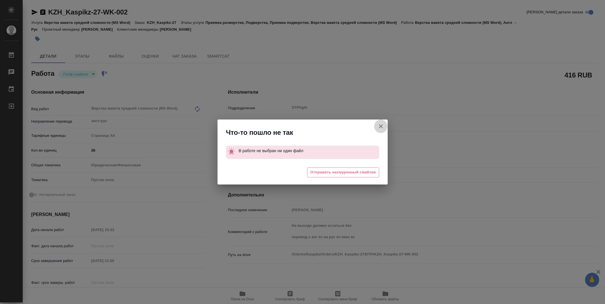
type textarea "x"
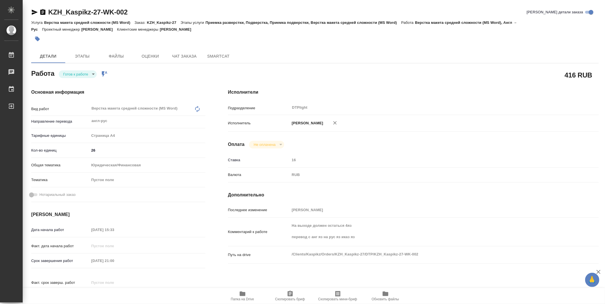
click at [34, 12] on icon "button" at bounding box center [35, 12] width 6 height 5
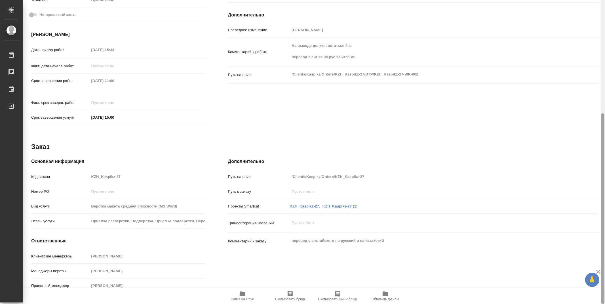
scroll to position [3, 0]
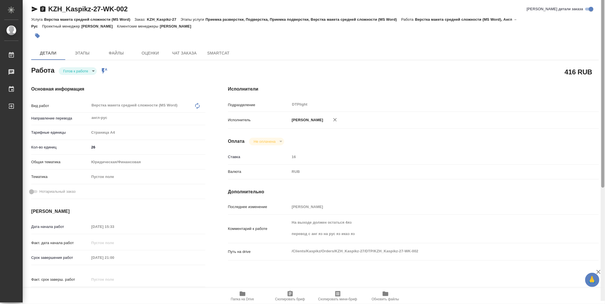
drag, startPoint x: 603, startPoint y: 114, endPoint x: 530, endPoint y: 20, distance: 118.9
click at [594, 34] on div "KZH_Kaspikz-27-WK-002 Кратко детали заказа Услуга Верстка макета средней сложно…" at bounding box center [314, 152] width 582 height 304
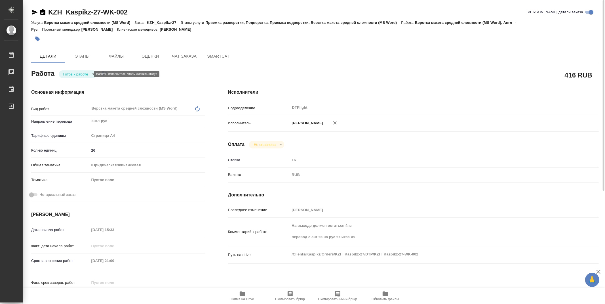
click at [75, 73] on body "🙏 .cls-1 fill:#fff; AWATERA Zubakova Viktoriya Работы 0 Чаты График Выйти KZH_K…" at bounding box center [302, 152] width 605 height 304
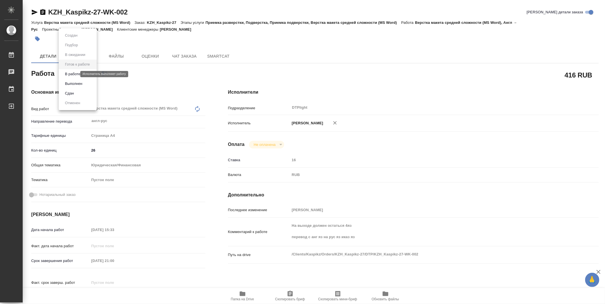
click at [76, 75] on button "В работе" at bounding box center [72, 74] width 19 height 6
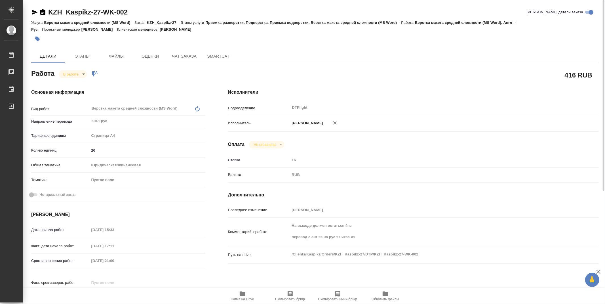
type textarea "x"
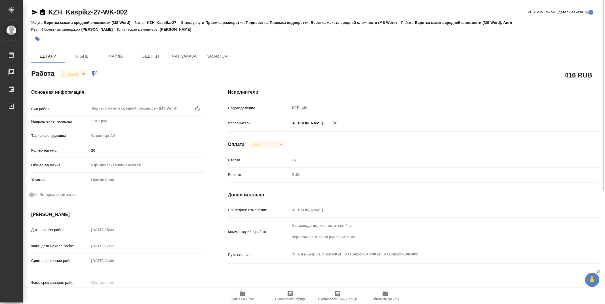
type textarea "x"
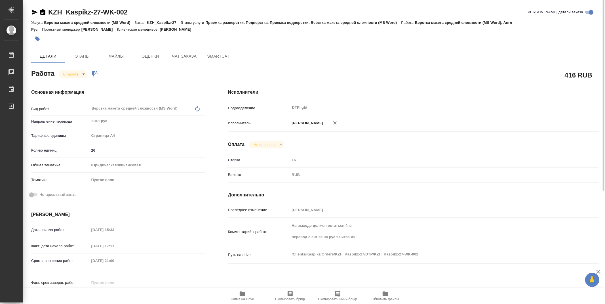
type textarea "x"
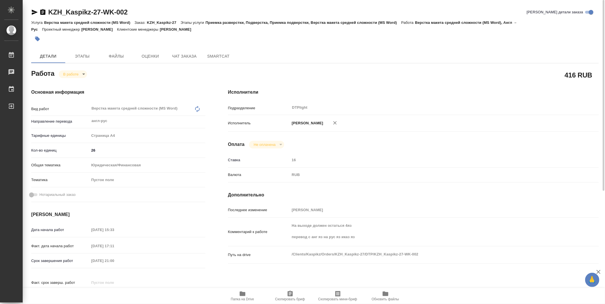
type textarea "x"
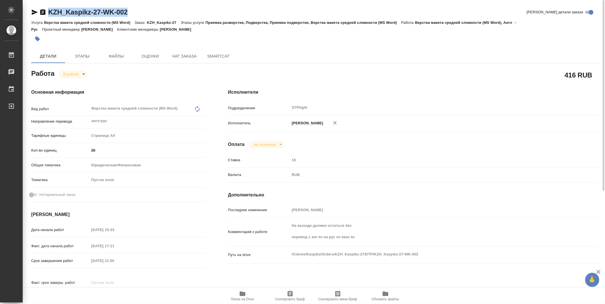
drag, startPoint x: 134, startPoint y: 10, endPoint x: 46, endPoint y: 15, distance: 87.5
click at [46, 15] on div "KZH_Kaspikz-27-WK-002 Кратко детали заказа" at bounding box center [314, 12] width 567 height 9
copy link "KZH_Kaspikz-27-WK-002"
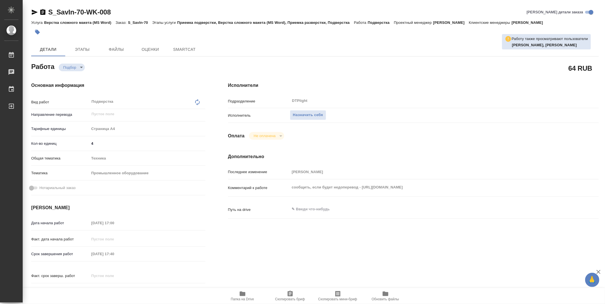
type textarea "x"
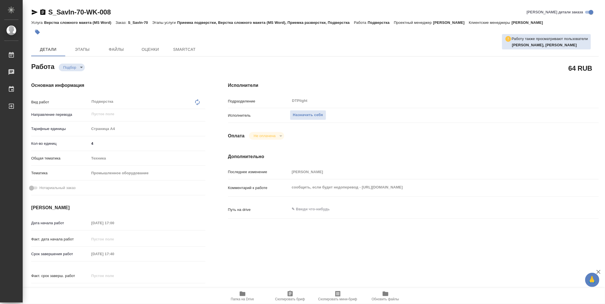
type textarea "x"
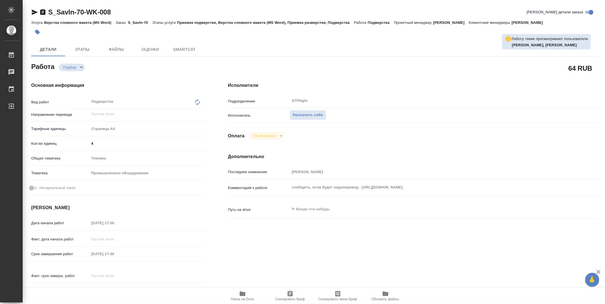
type textarea "x"
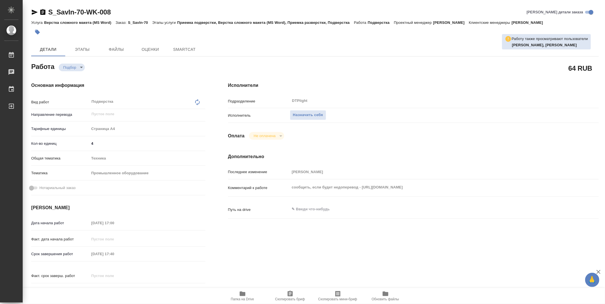
type textarea "x"
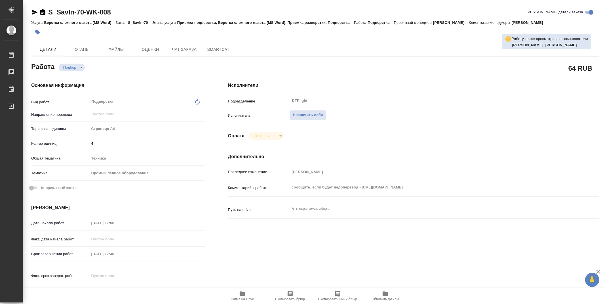
type textarea "x"
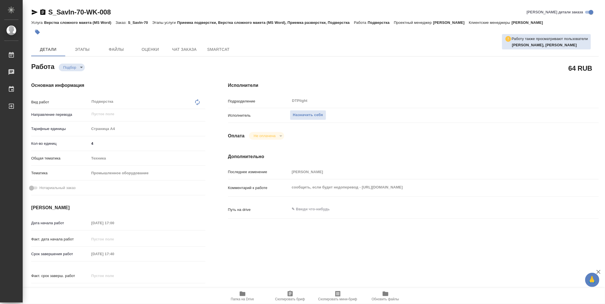
type textarea "x"
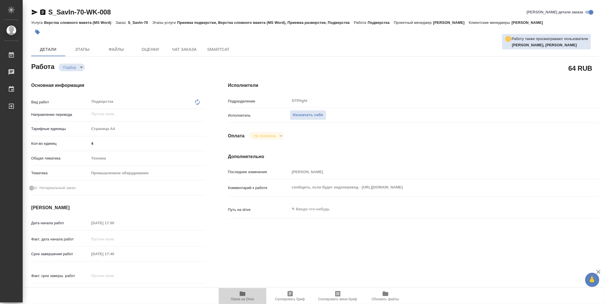
click at [238, 294] on span "Папка на Drive" at bounding box center [242, 295] width 41 height 11
click at [317, 118] on button "Назначить себя" at bounding box center [308, 115] width 36 height 10
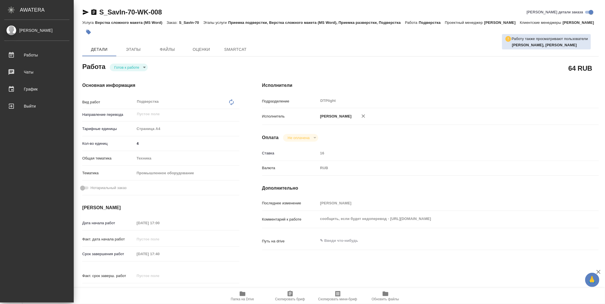
type textarea "x"
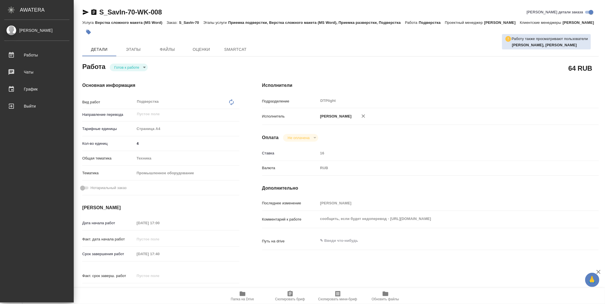
type textarea "x"
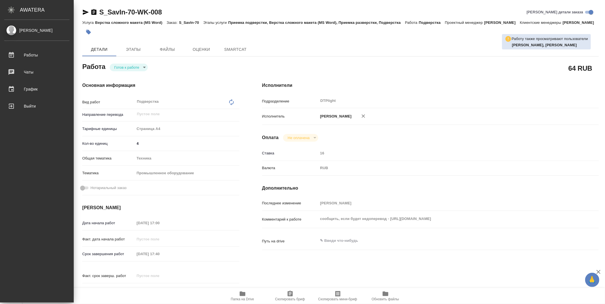
type textarea "x"
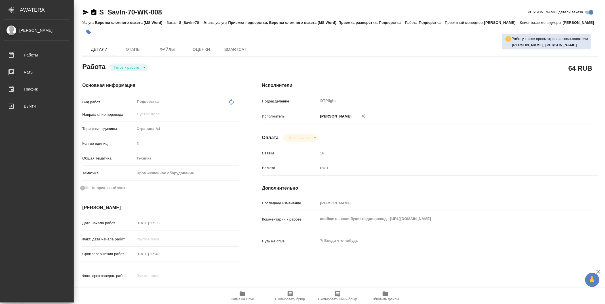
type textarea "x"
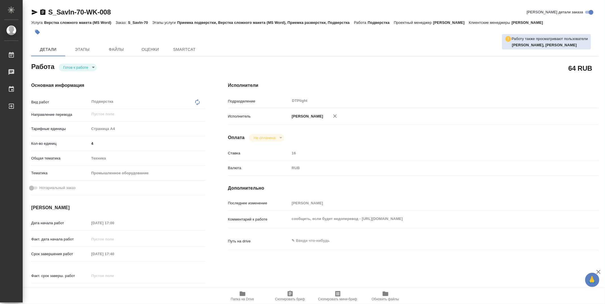
type textarea "x"
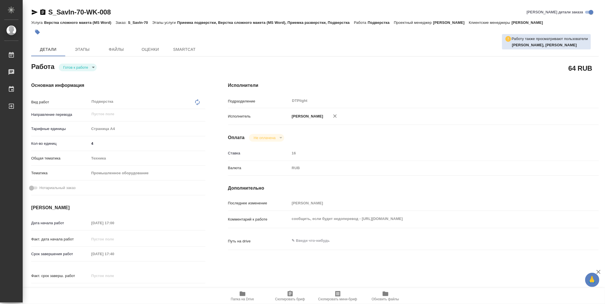
type textarea "x"
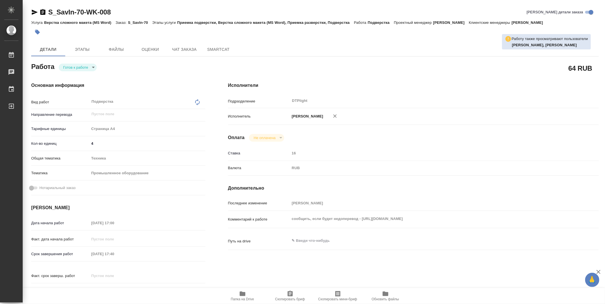
click at [89, 70] on body "🙏 .cls-1 fill:#fff; AWATERA Zubakova Viktoriya Работы Чаты График Выйти S_SavIn…" at bounding box center [302, 152] width 605 height 304
type textarea "x"
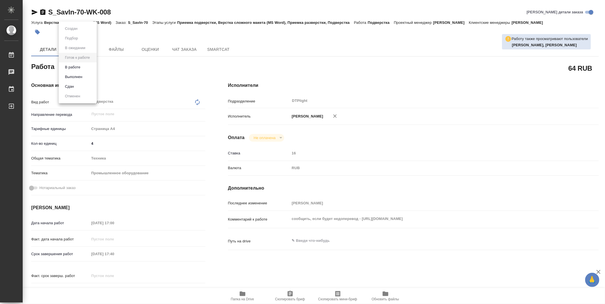
type textarea "x"
click at [82, 66] on button "В работе" at bounding box center [72, 67] width 19 height 6
type textarea "x"
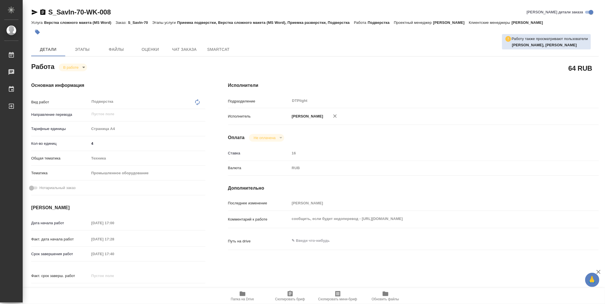
type textarea "x"
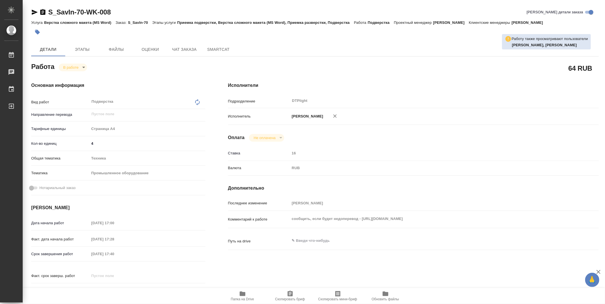
type textarea "x"
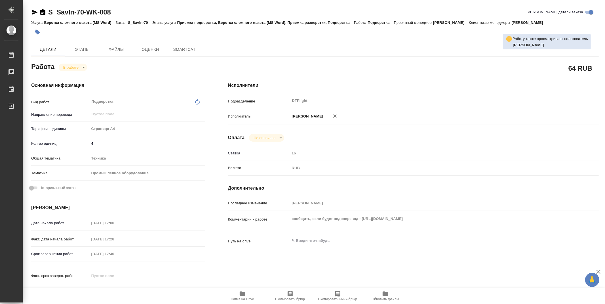
type textarea "x"
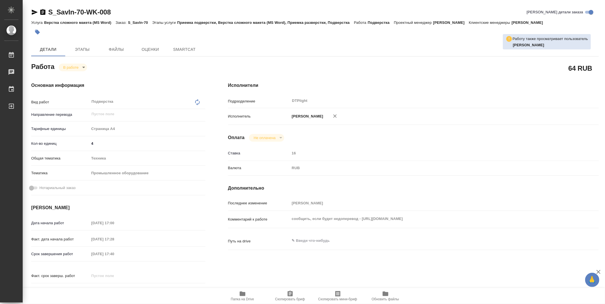
type textarea "x"
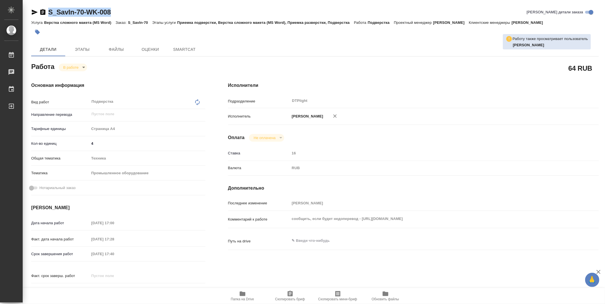
type textarea "x"
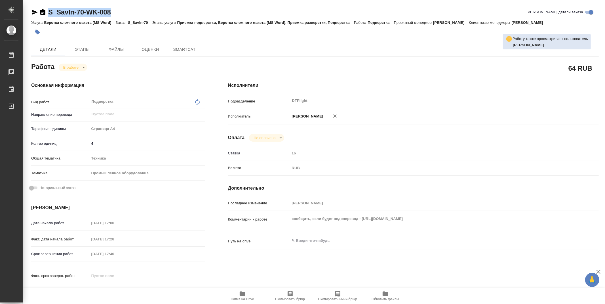
type textarea "x"
drag, startPoint x: 124, startPoint y: 12, endPoint x: 29, endPoint y: 15, distance: 95.0
click at [29, 15] on div "S_SavIn-70-WK-008 Кратко детали заказа Услуга Верстка сложного макета (MS Word)…" at bounding box center [315, 241] width 574 height 483
copy link "S_SavIn-70-WK-008"
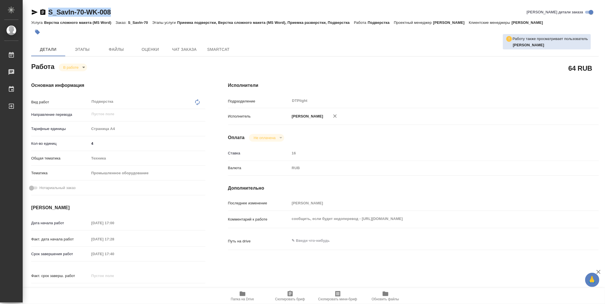
type textarea "x"
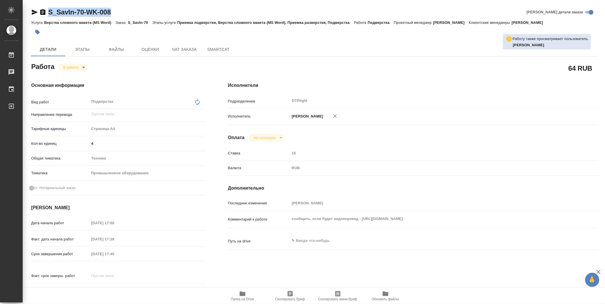
type textarea "x"
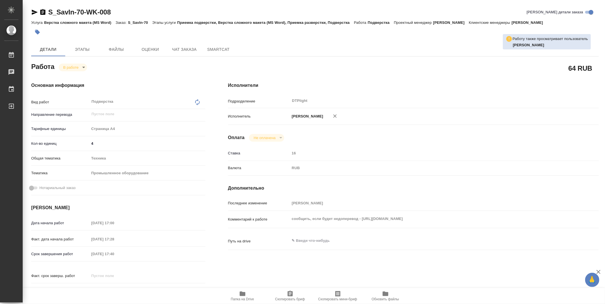
click at [428, 61] on div "64 RUB" at bounding box center [413, 68] width 371 height 14
click at [596, 131] on div "Исполнители Подразделение DTPlight ​ Исполнитель Зубакова Виктория Оплата Не оп…" at bounding box center [413, 192] width 393 height 242
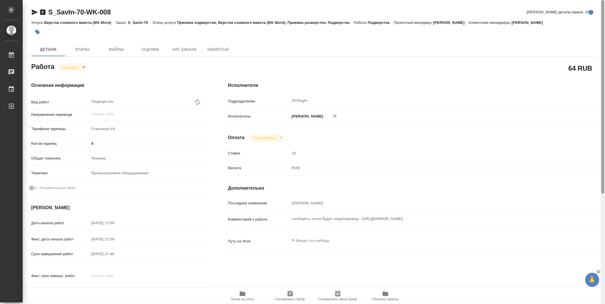
drag, startPoint x: 602, startPoint y: 129, endPoint x: 583, endPoint y: 14, distance: 116.6
click at [593, 20] on div "S_SavIn-70-WK-008 Кратко детали заказа Услуга Верстка сложного макета (MS Word)…" at bounding box center [314, 152] width 582 height 304
click at [33, 12] on icon "button" at bounding box center [34, 12] width 7 height 7
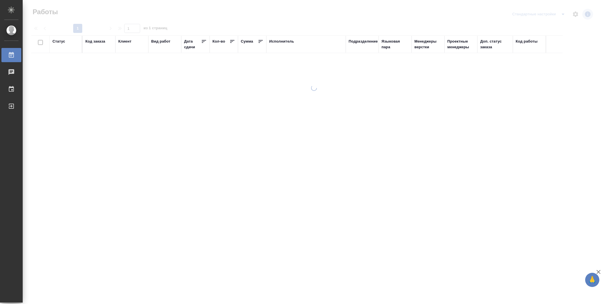
click at [362, 39] on div "Подразделение" at bounding box center [362, 42] width 29 height 6
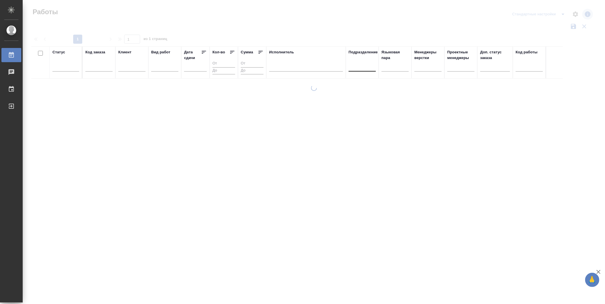
click at [368, 68] on div at bounding box center [361, 66] width 27 height 8
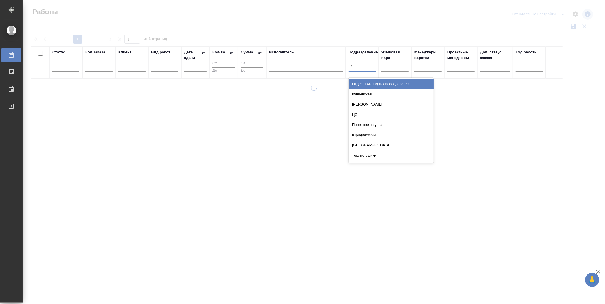
type input "dt"
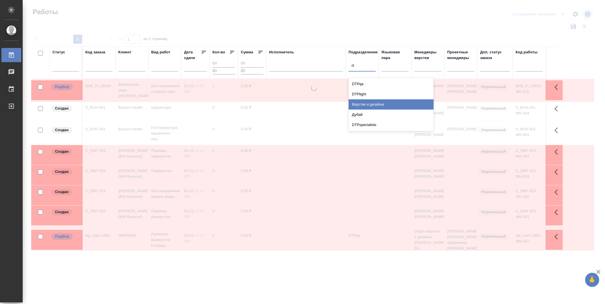
click at [377, 94] on div "DTPlight" at bounding box center [390, 94] width 85 height 10
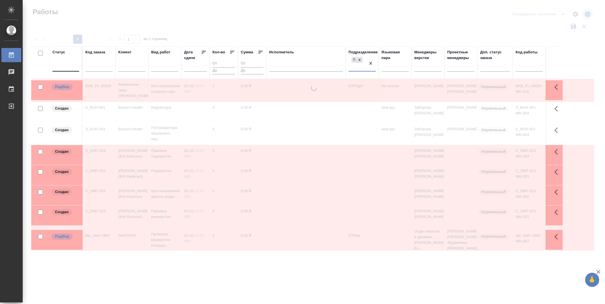
click at [64, 67] on div at bounding box center [65, 66] width 27 height 8
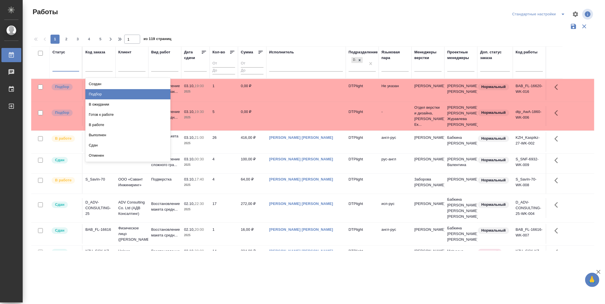
click at [155, 92] on div "Подбор" at bounding box center [127, 94] width 85 height 10
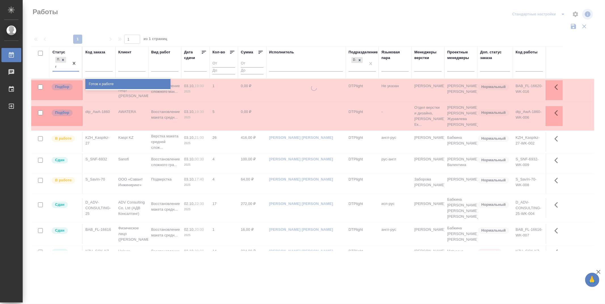
type input "го"
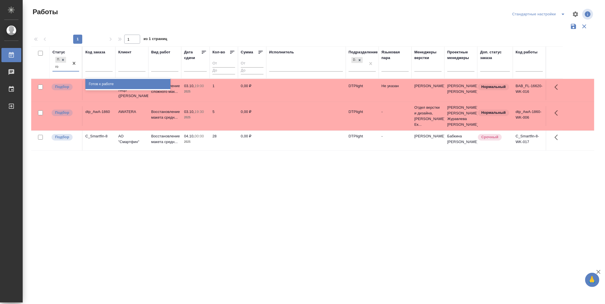
click at [100, 81] on div "Готов к работе" at bounding box center [127, 84] width 85 height 10
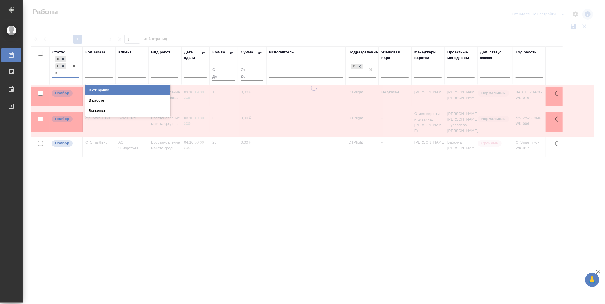
type input "в р"
click at [103, 86] on div "В работе" at bounding box center [127, 90] width 85 height 10
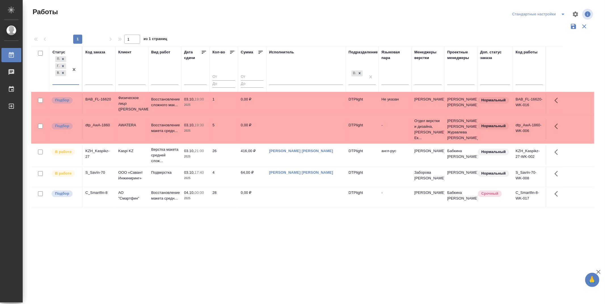
click at [203, 49] on icon at bounding box center [204, 52] width 6 height 6
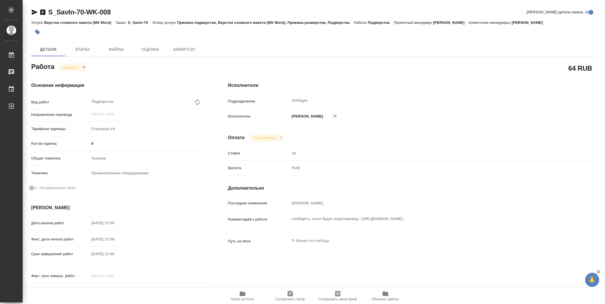
type textarea "x"
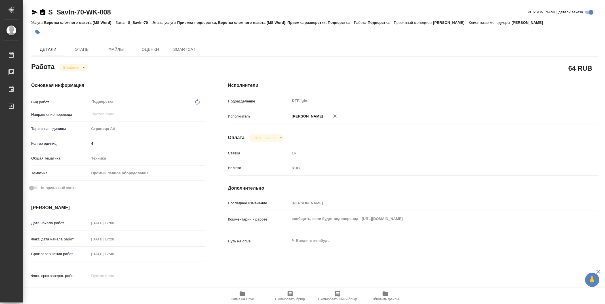
type textarea "x"
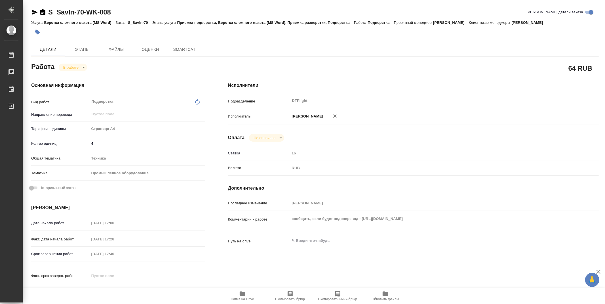
type textarea "x"
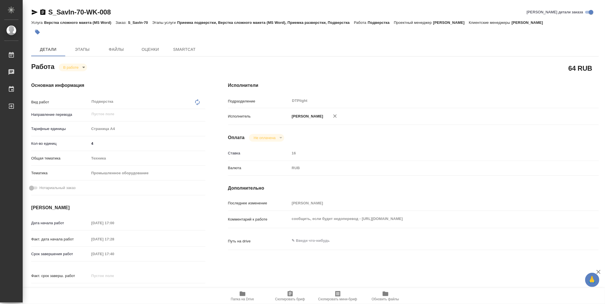
type textarea "x"
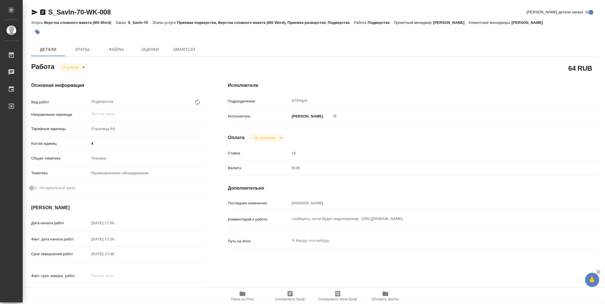
type textarea "x"
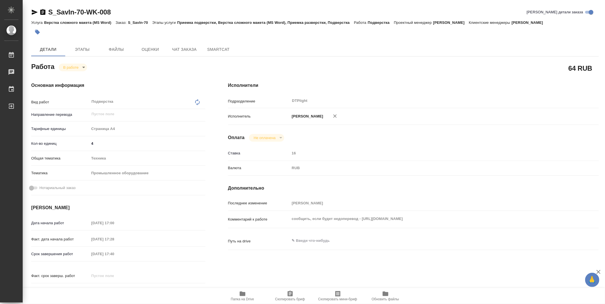
type textarea "x"
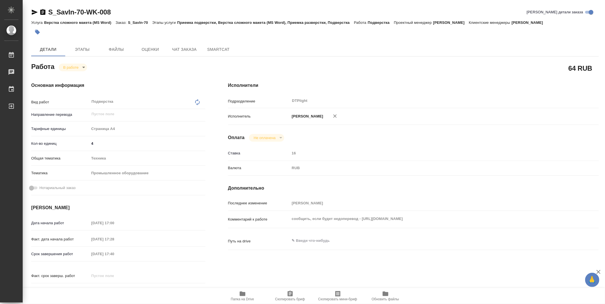
type textarea "x"
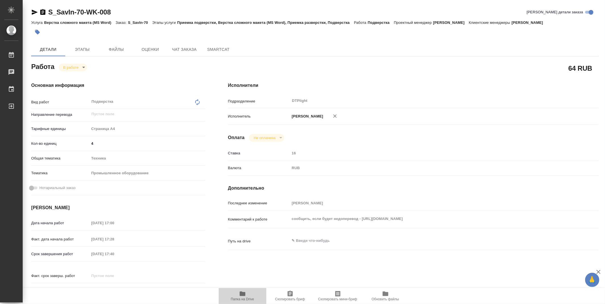
click at [246, 292] on span "Папка на Drive" at bounding box center [242, 295] width 41 height 11
click at [245, 294] on icon "button" at bounding box center [243, 293] width 6 height 5
click at [88, 66] on div "Работа В работе inProgress" at bounding box center [118, 66] width 174 height 10
click at [85, 66] on body "🙏 .cls-1 fill:#fff; AWATERA Zubakova Viktoriya Работы 0 Чаты График Выйти S_Sav…" at bounding box center [302, 152] width 605 height 304
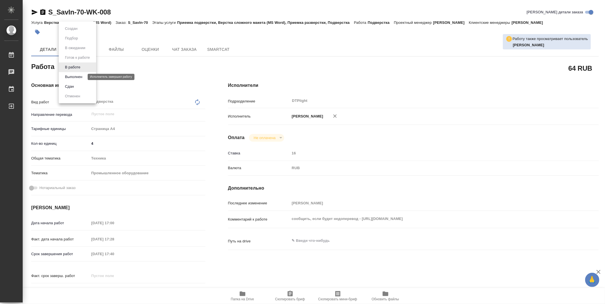
click at [76, 76] on button "Выполнен" at bounding box center [73, 77] width 21 height 6
type textarea "x"
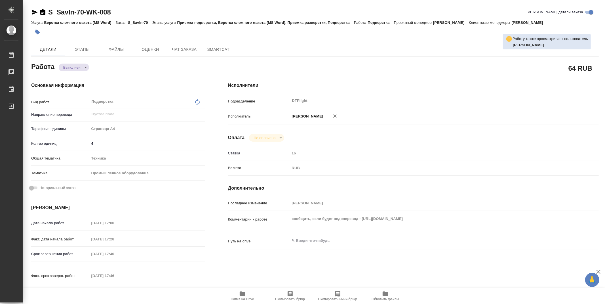
type textarea "x"
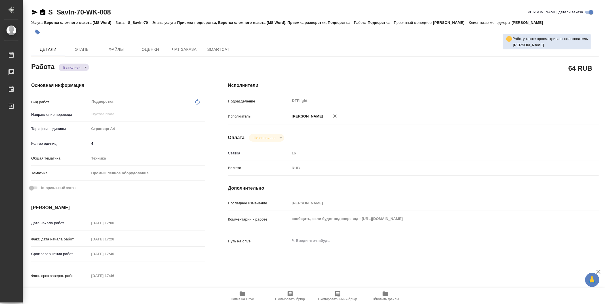
type textarea "x"
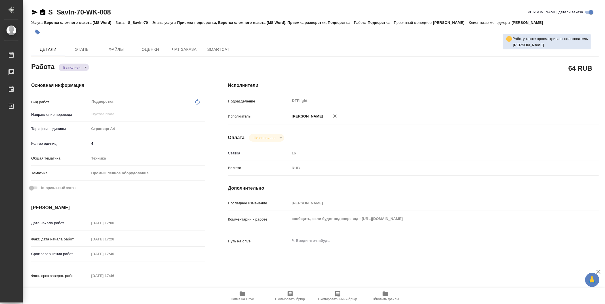
type textarea "x"
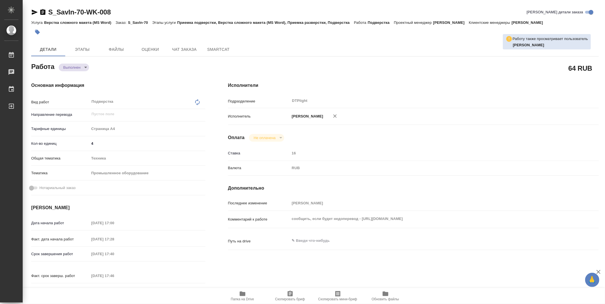
type textarea "x"
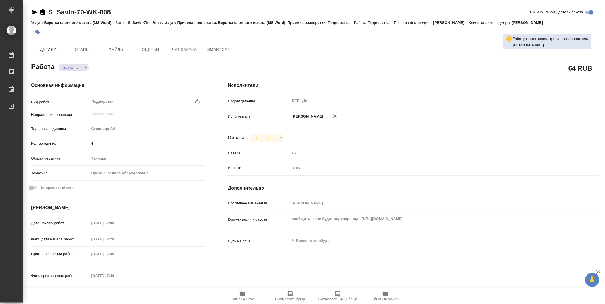
type textarea "x"
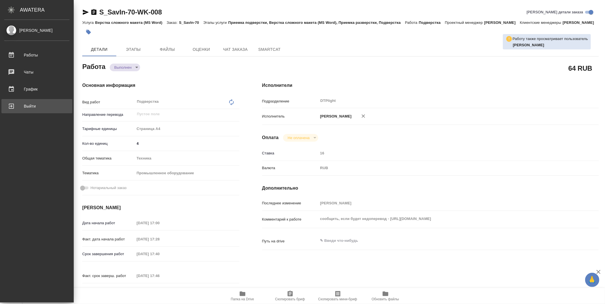
type textarea "x"
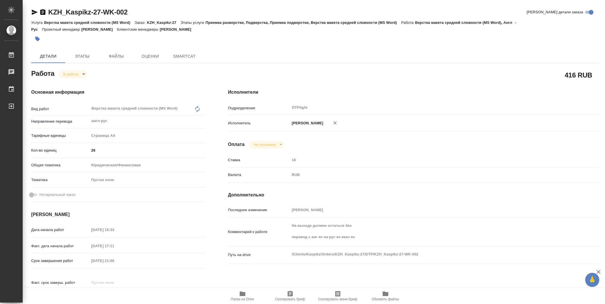
type textarea "x"
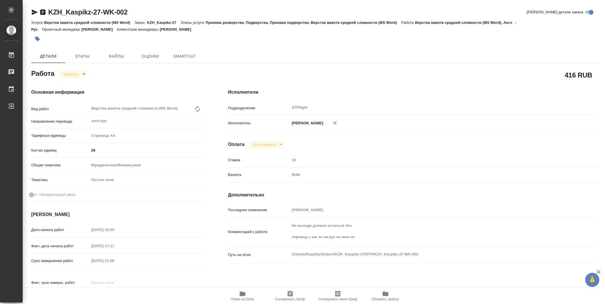
type textarea "x"
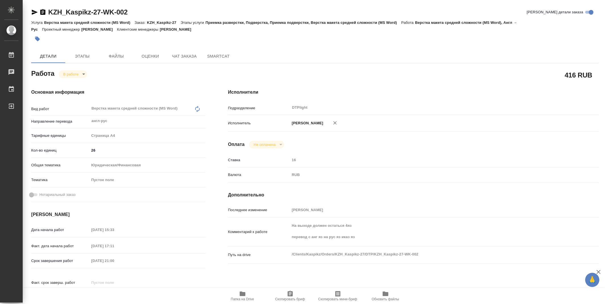
type textarea "x"
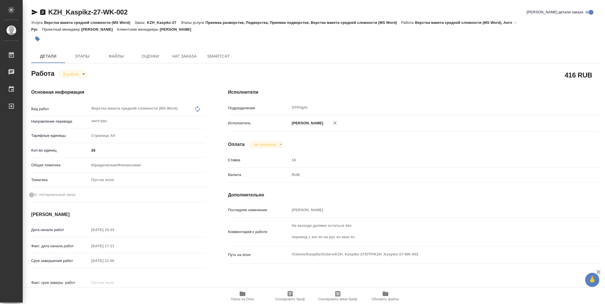
type textarea "x"
